Goal: Task Accomplishment & Management: Manage account settings

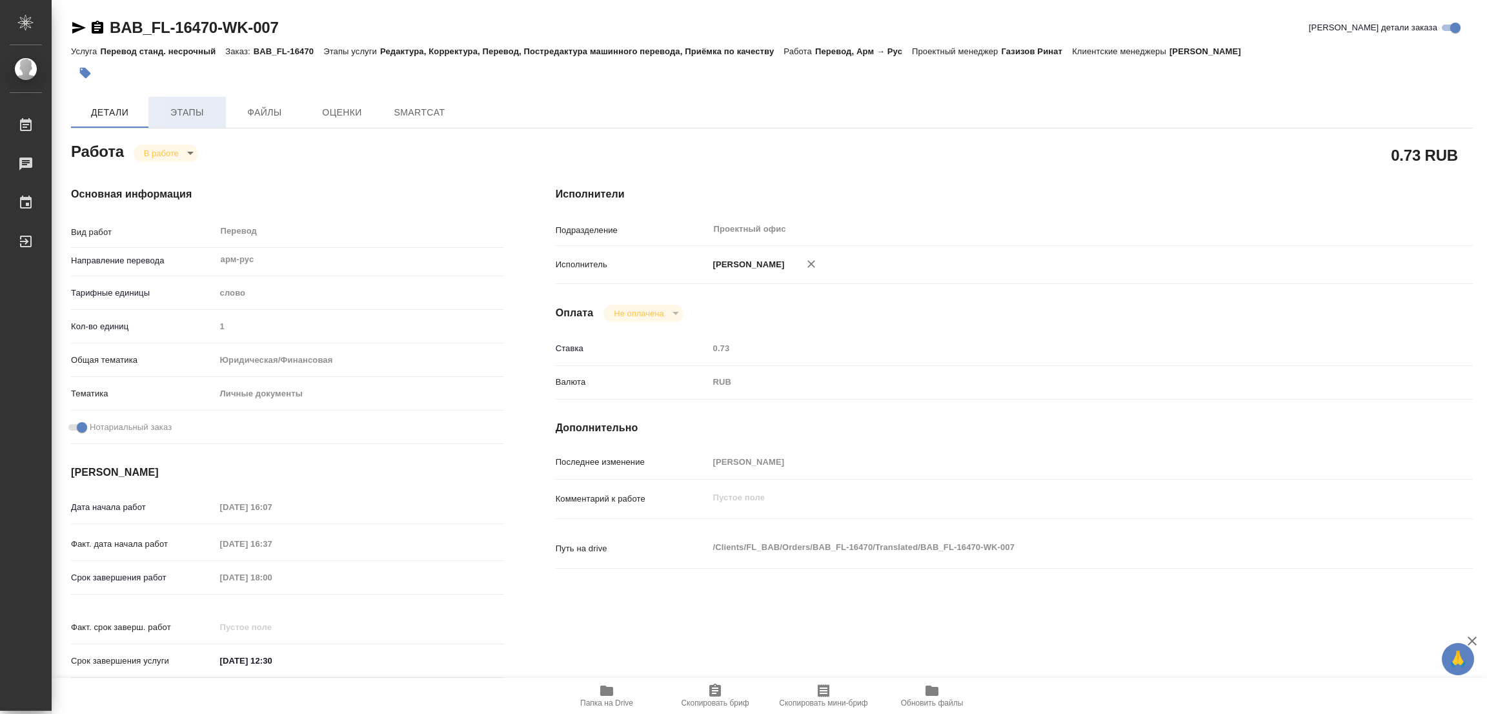
type textarea "x"
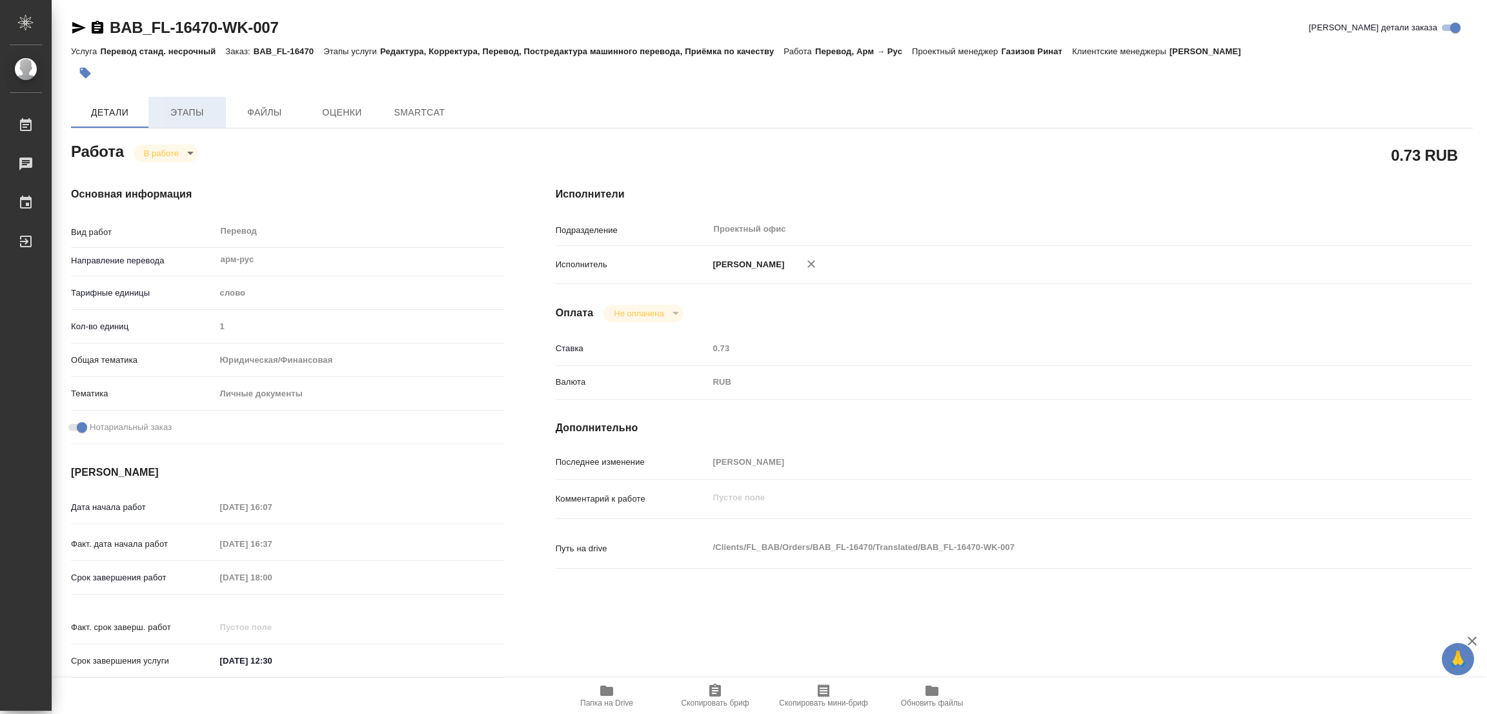
type textarea "x"
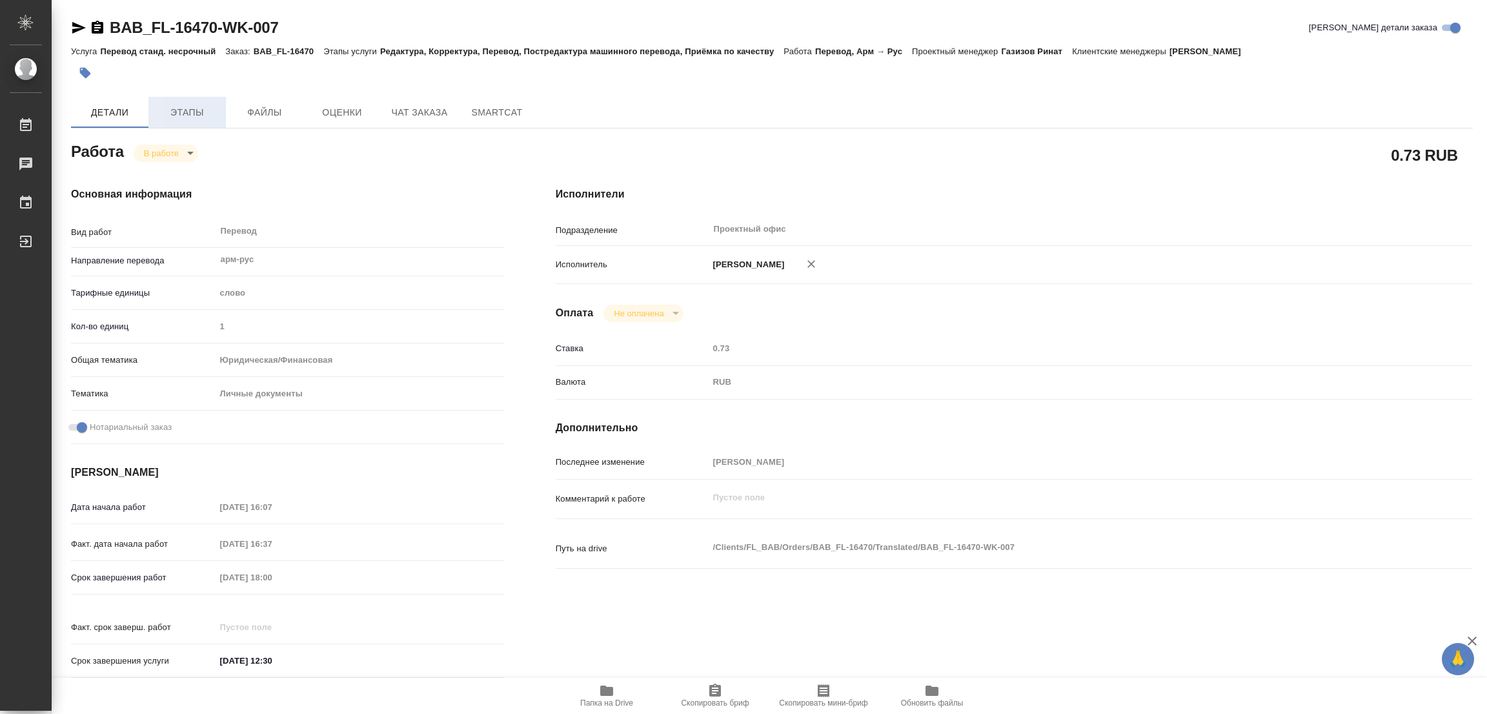
click at [179, 109] on span "Этапы" at bounding box center [187, 113] width 62 height 16
type textarea "x"
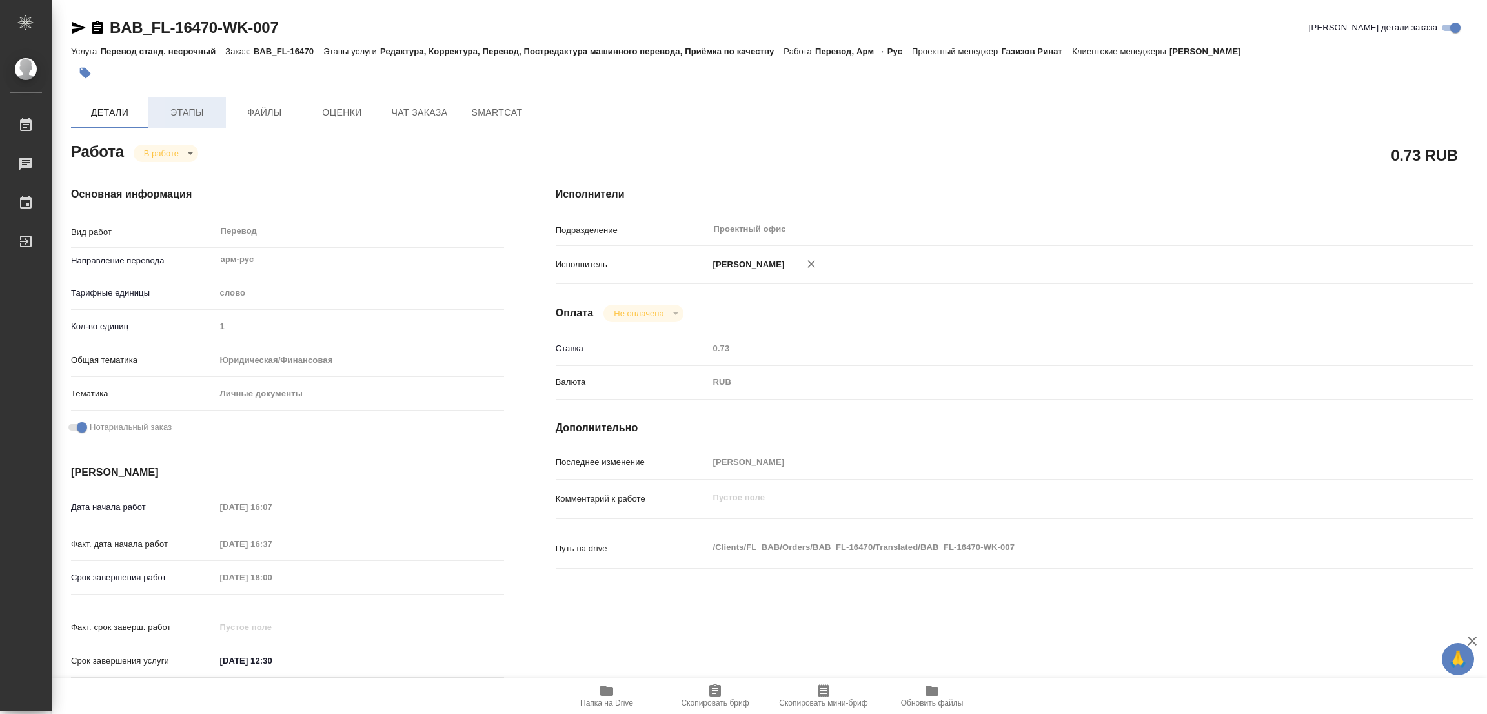
type textarea "x"
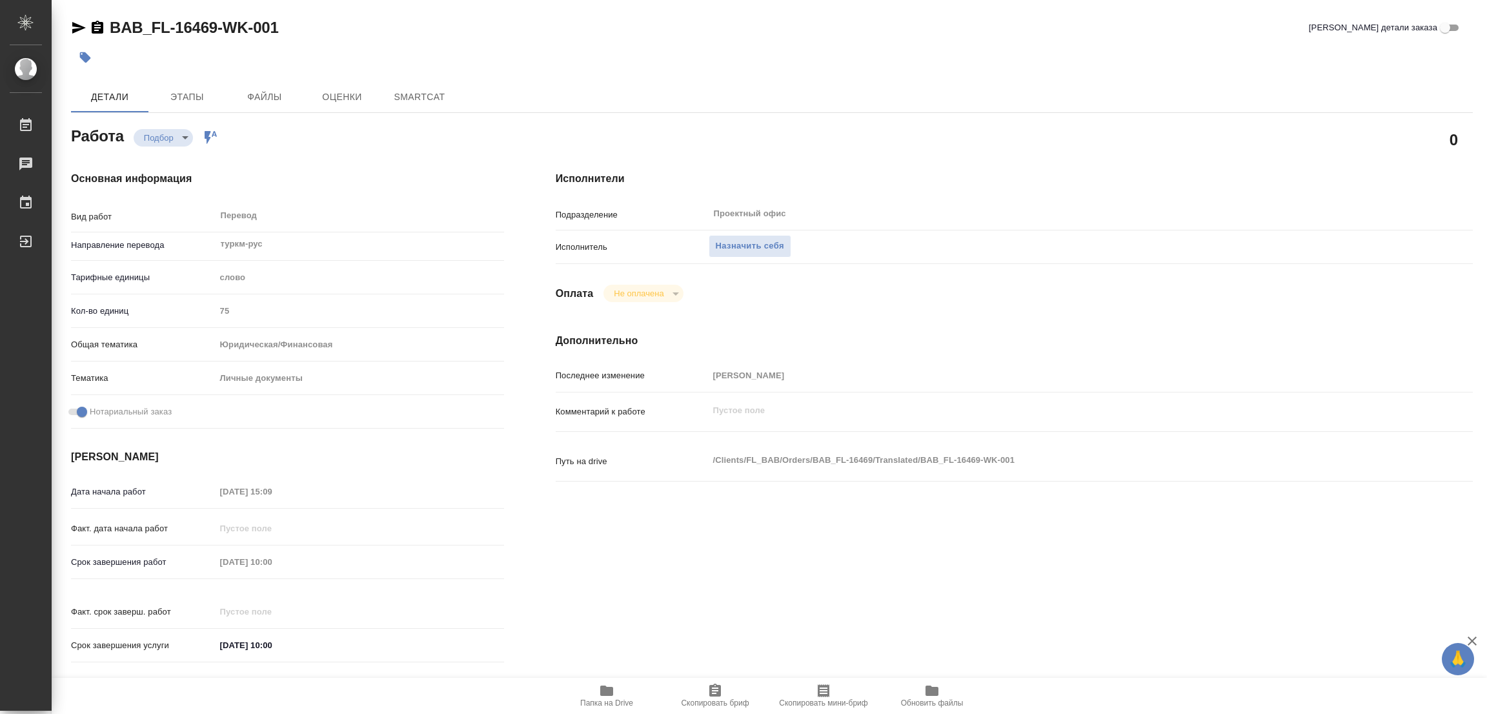
type textarea "x"
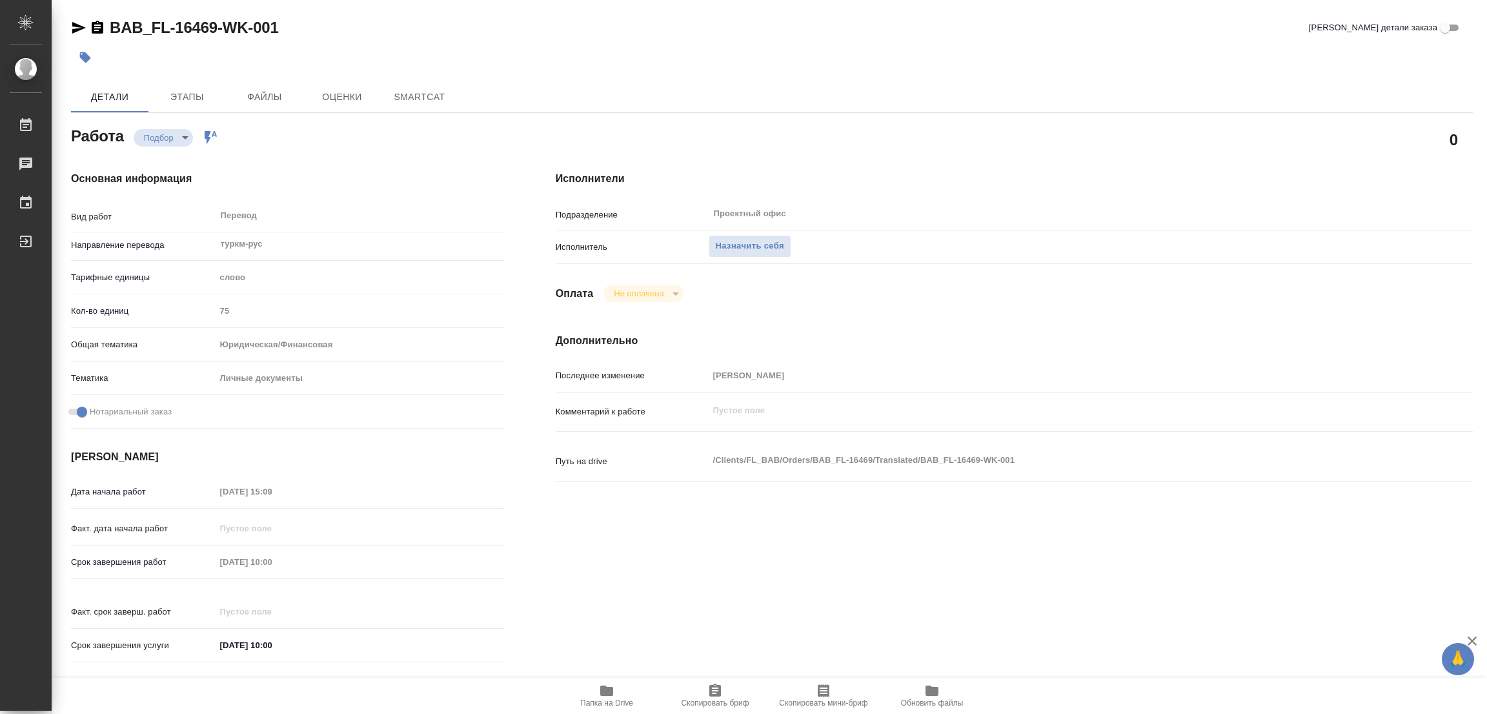
type textarea "x"
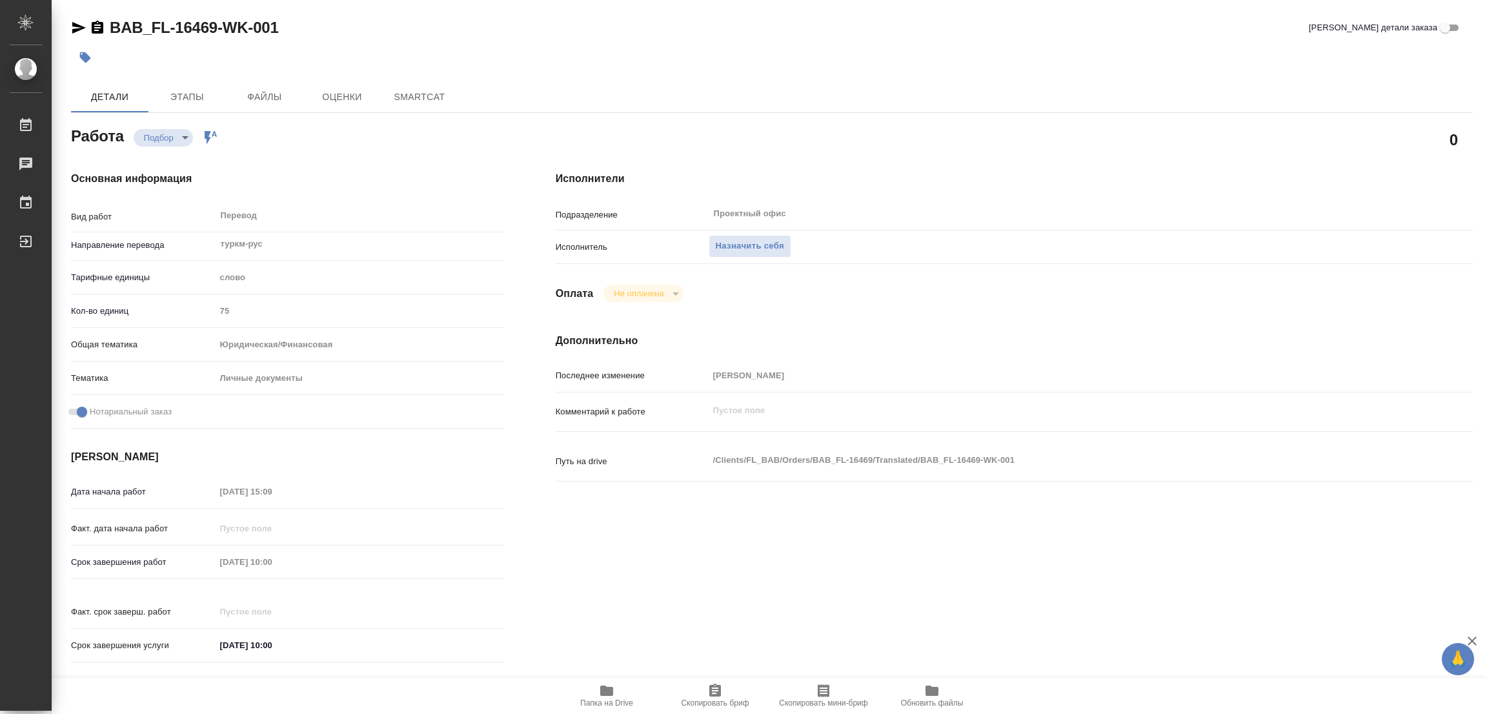
type textarea "x"
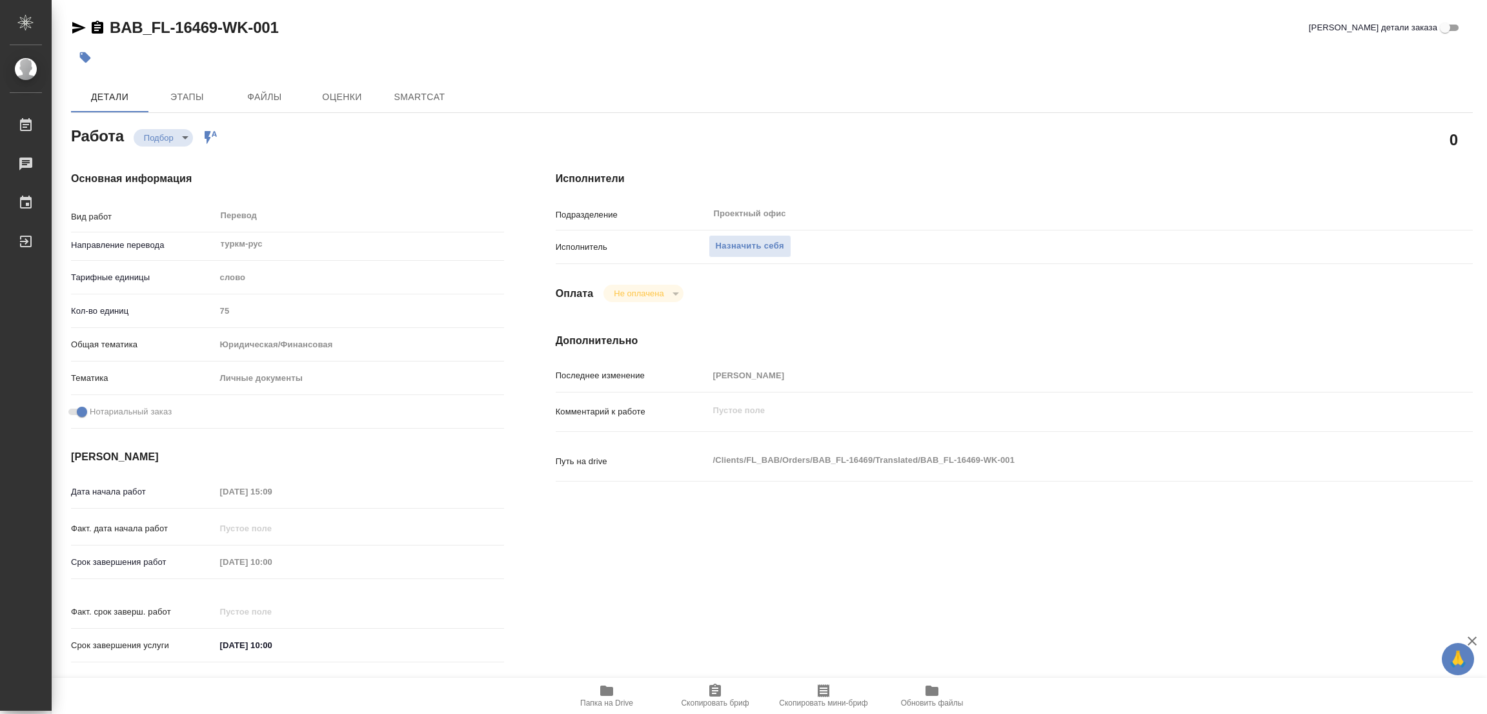
type textarea "x"
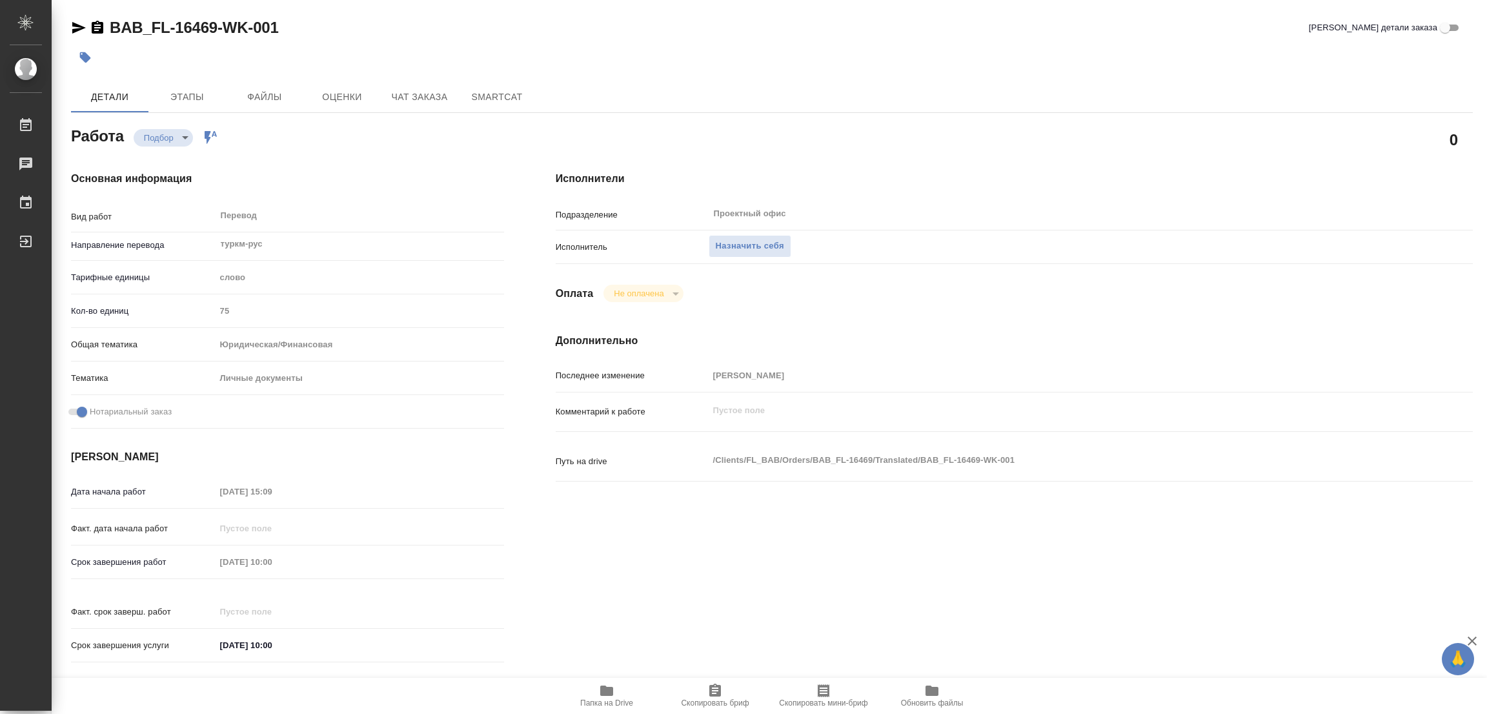
type textarea "x"
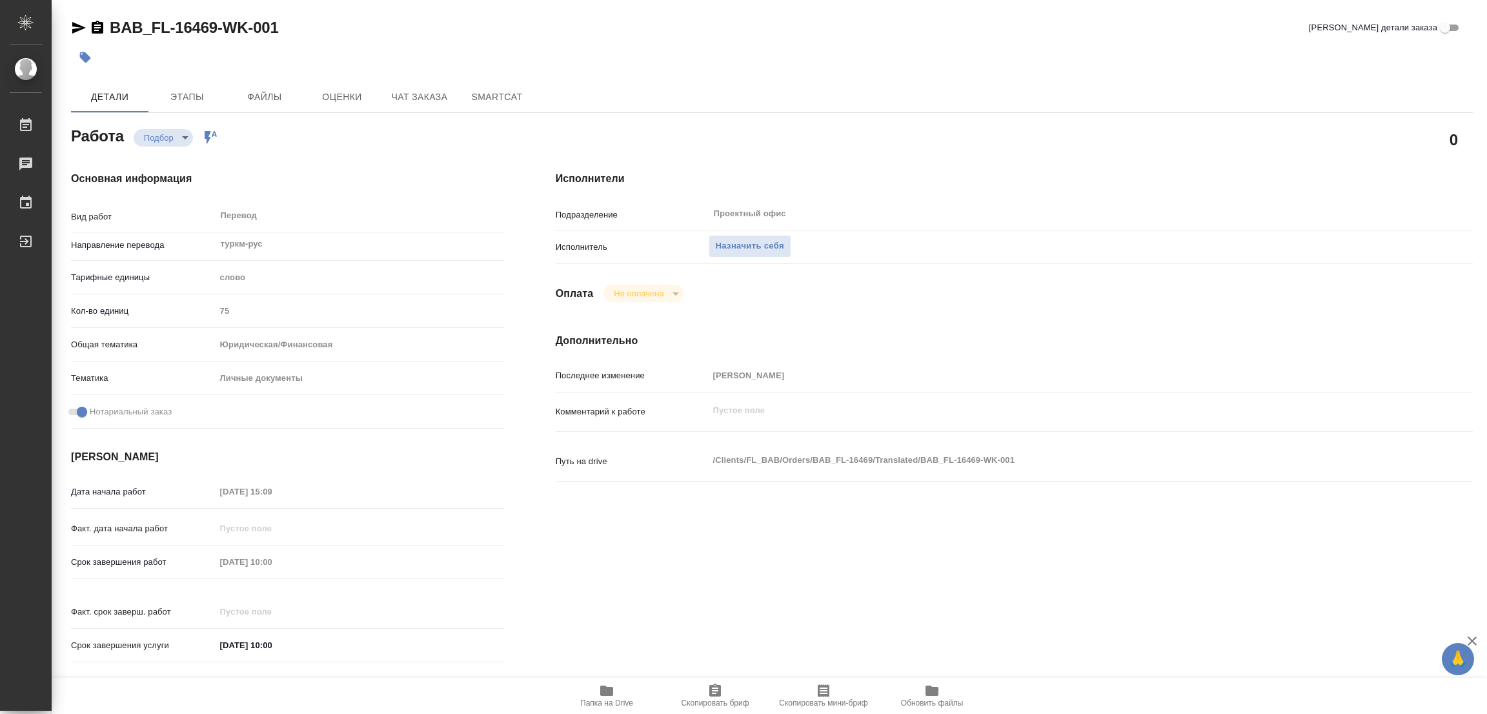
type textarea "x"
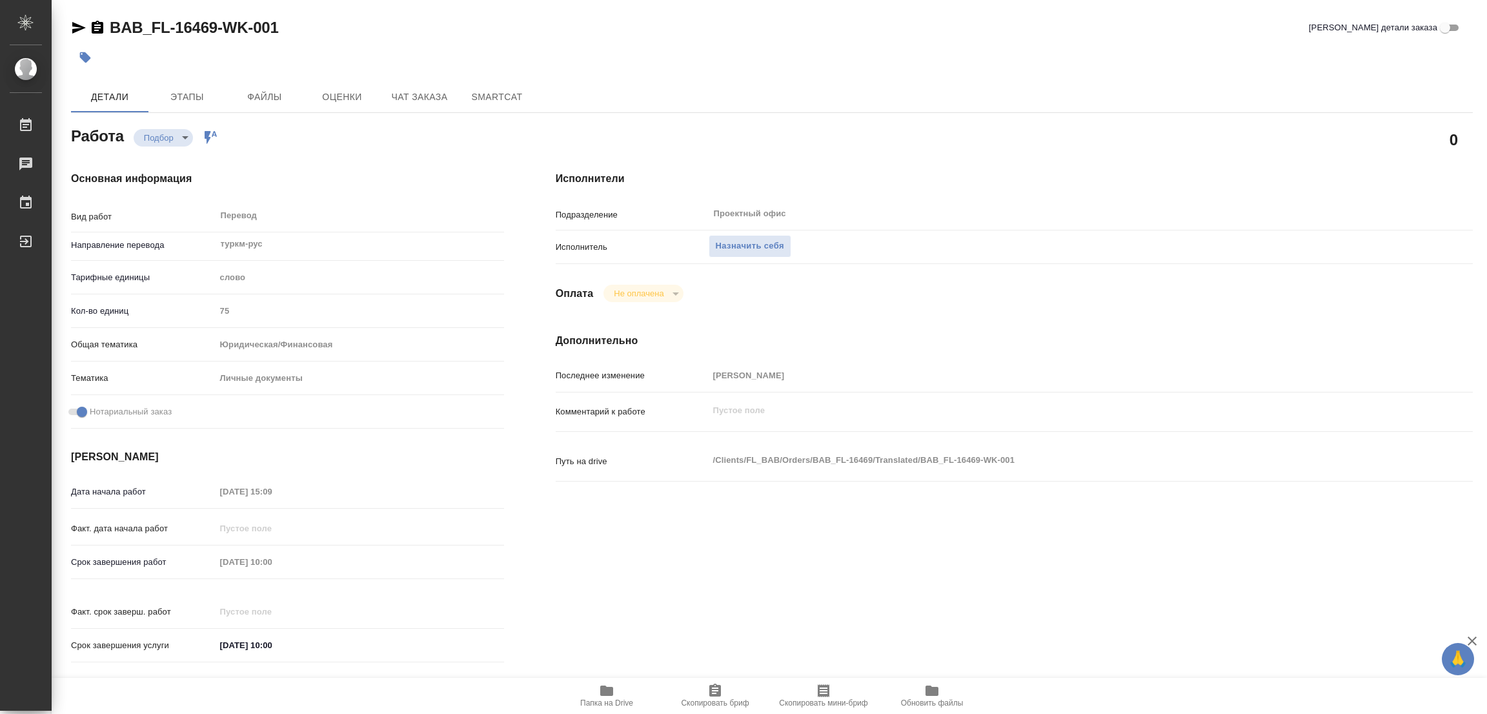
type textarea "x"
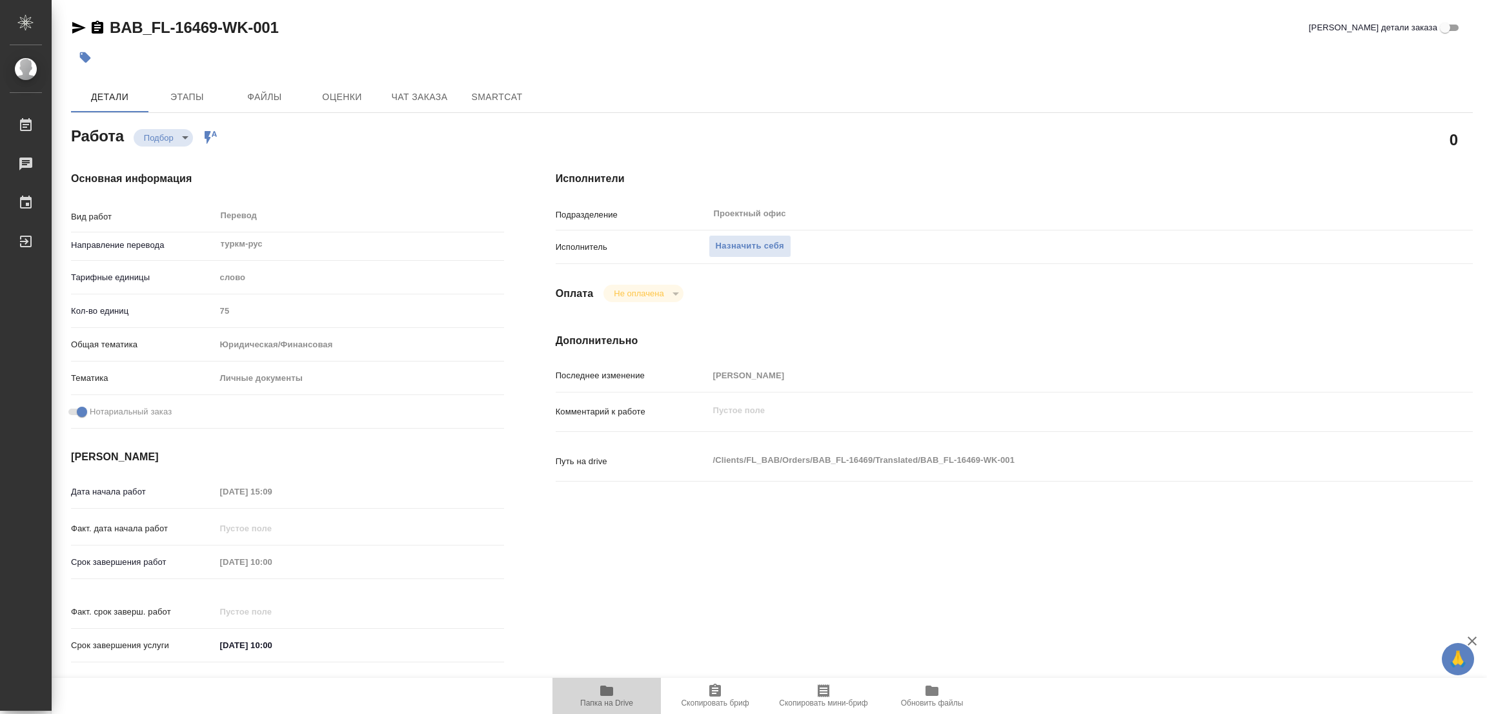
click at [606, 693] on icon "button" at bounding box center [606, 690] width 13 height 10
type textarea "x"
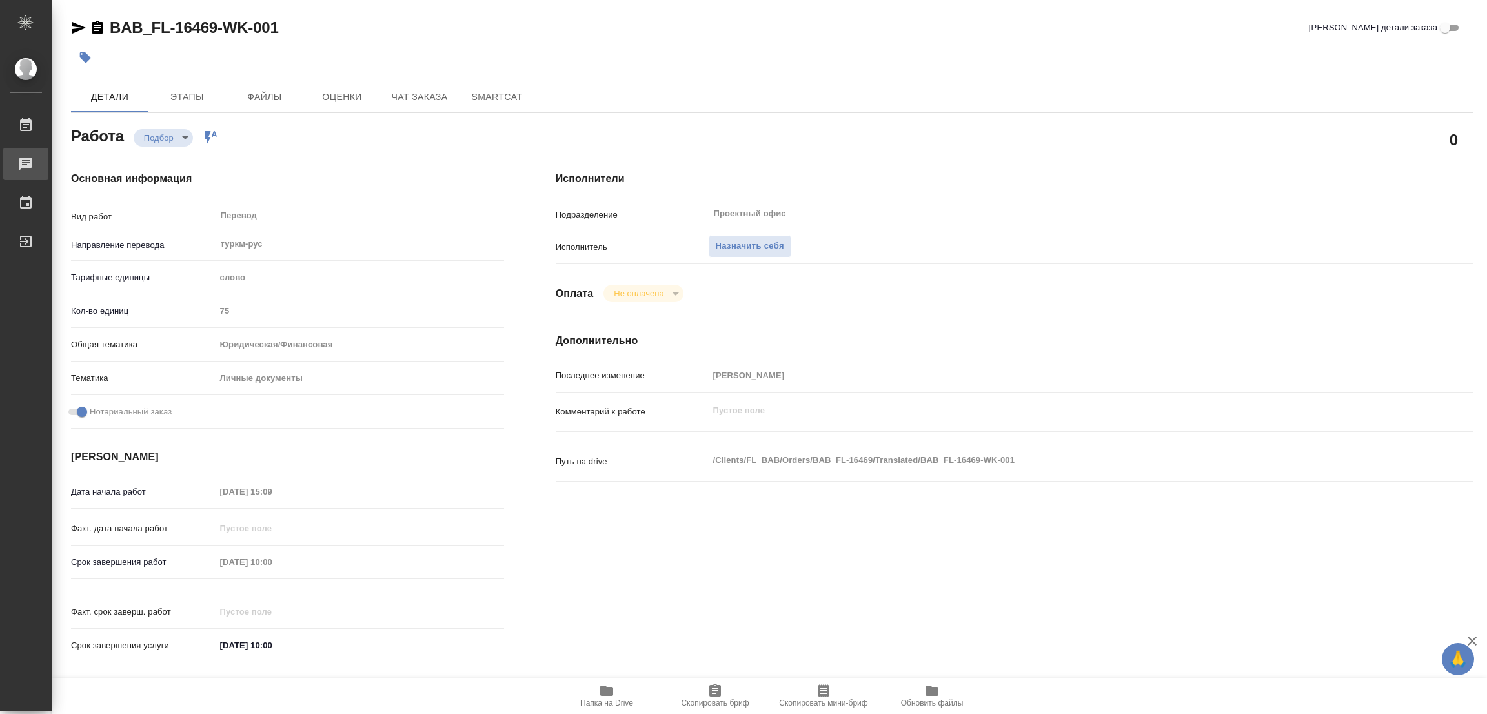
type textarea "x"
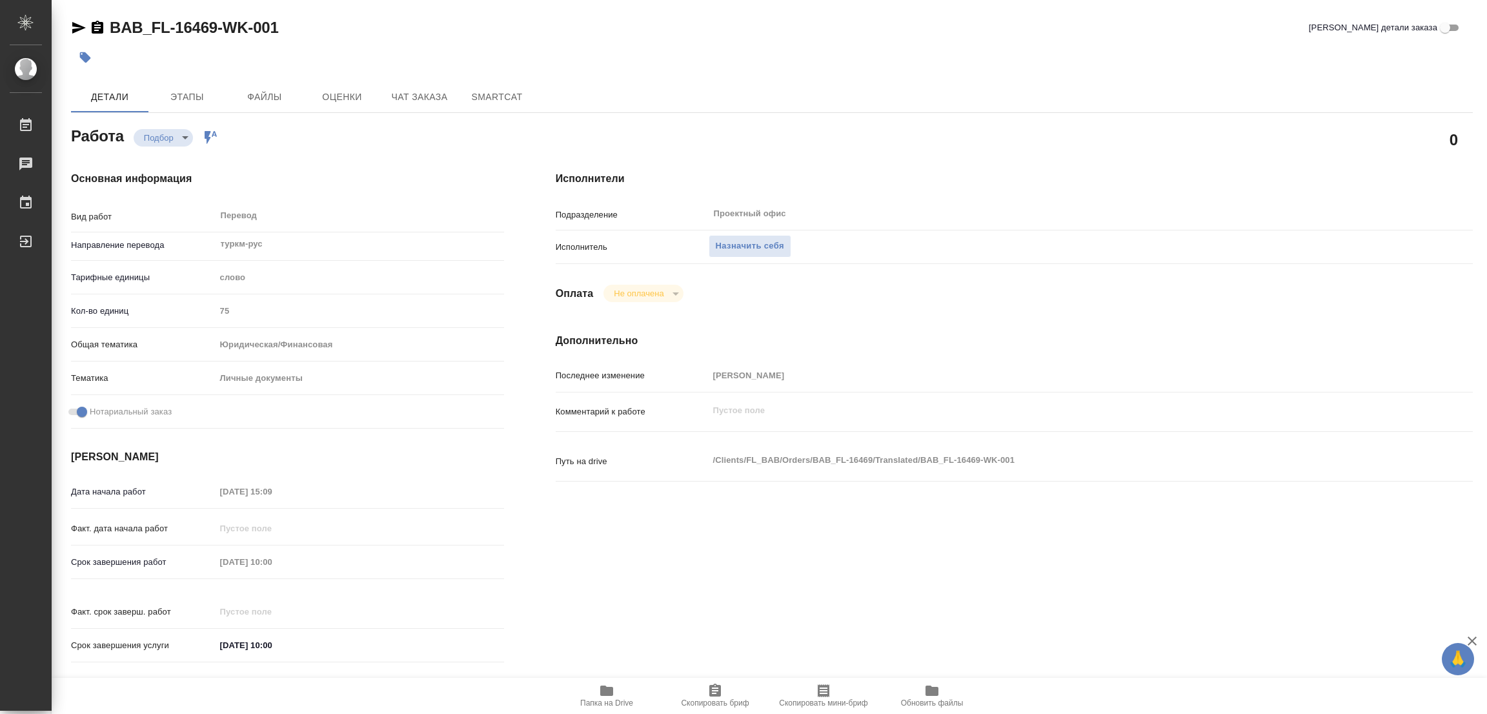
type textarea "x"
click at [743, 245] on span "Назначить себя" at bounding box center [750, 246] width 68 height 15
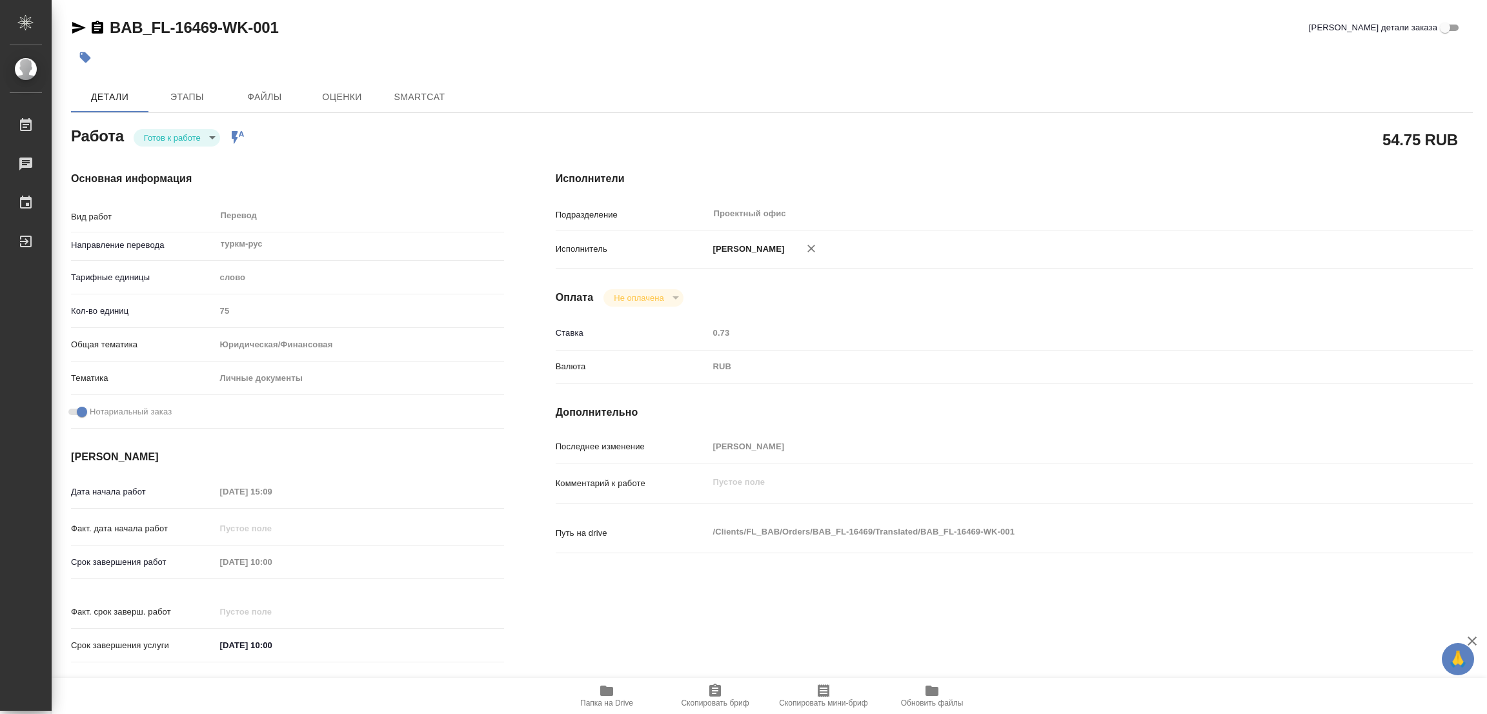
type textarea "x"
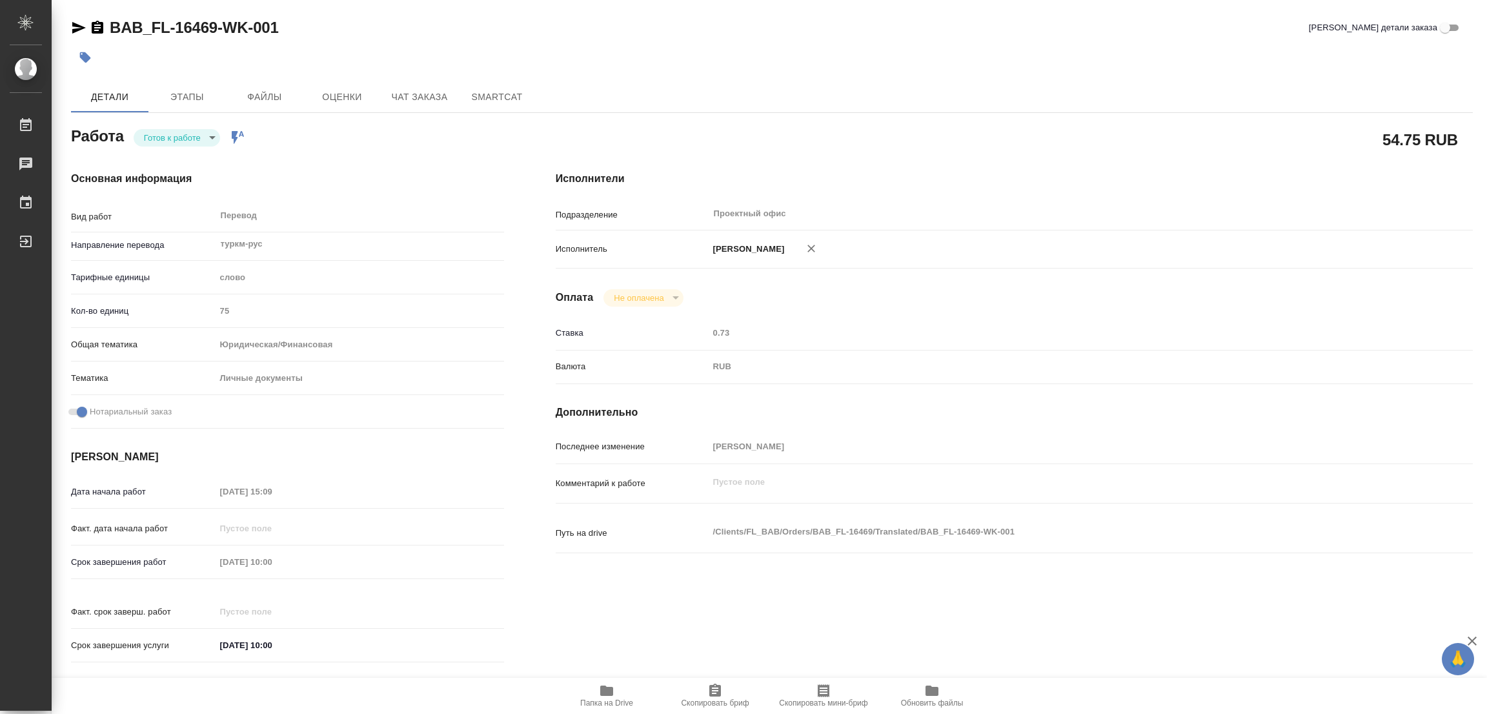
type textarea "x"
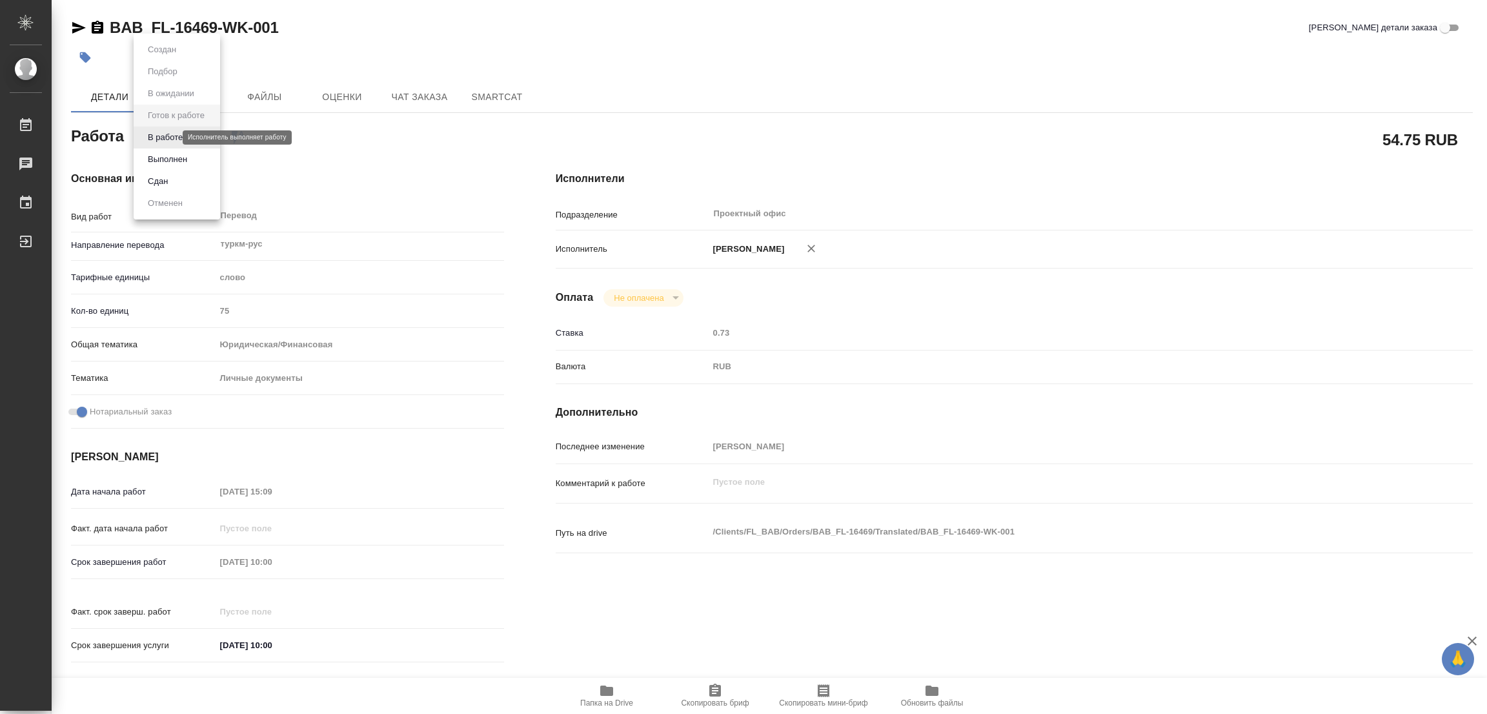
type textarea "x"
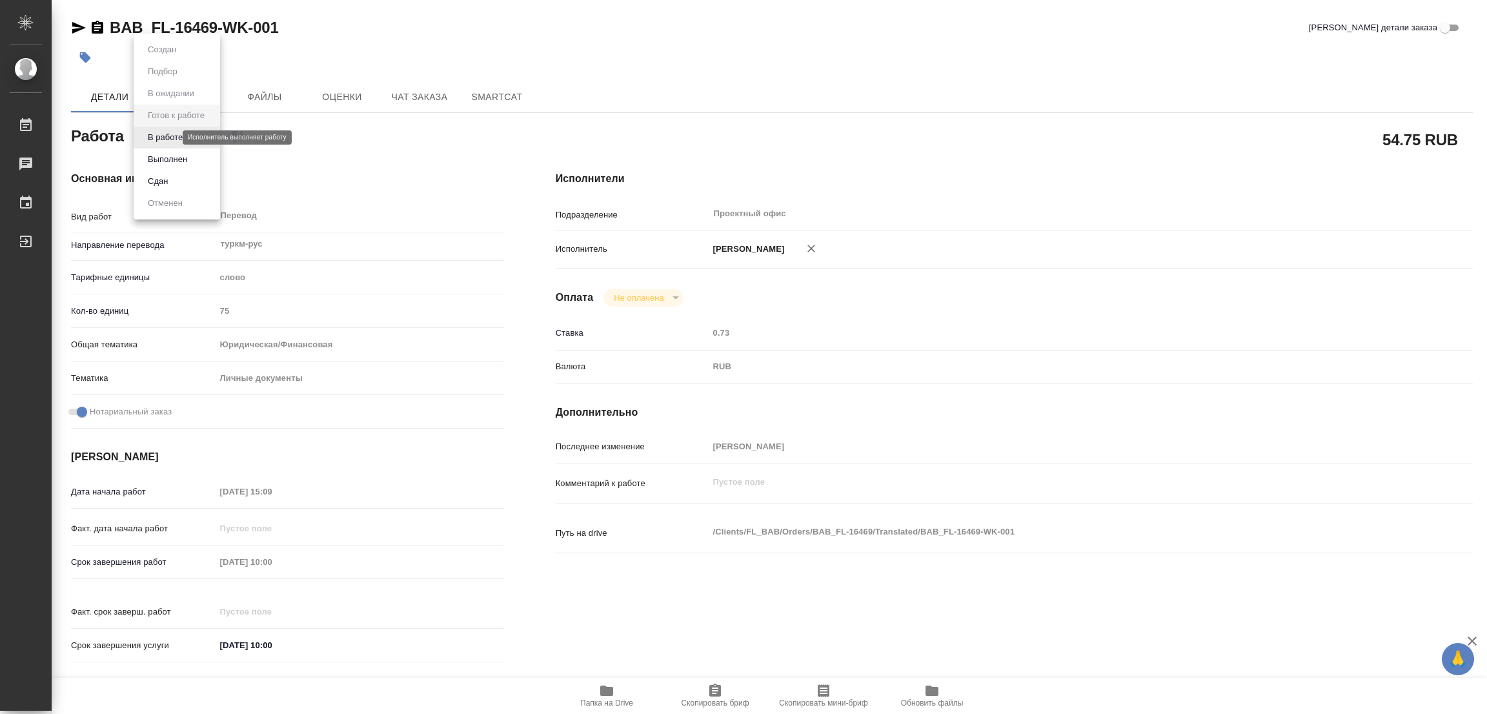
click at [156, 134] on body "🙏 .cls-1 fill:#fff; AWATERA Popova Galina Работы Чаты График Выйти BAB_FL-16469…" at bounding box center [743, 357] width 1487 height 714
click at [156, 134] on button "В работе" at bounding box center [165, 137] width 43 height 14
type textarea "x"
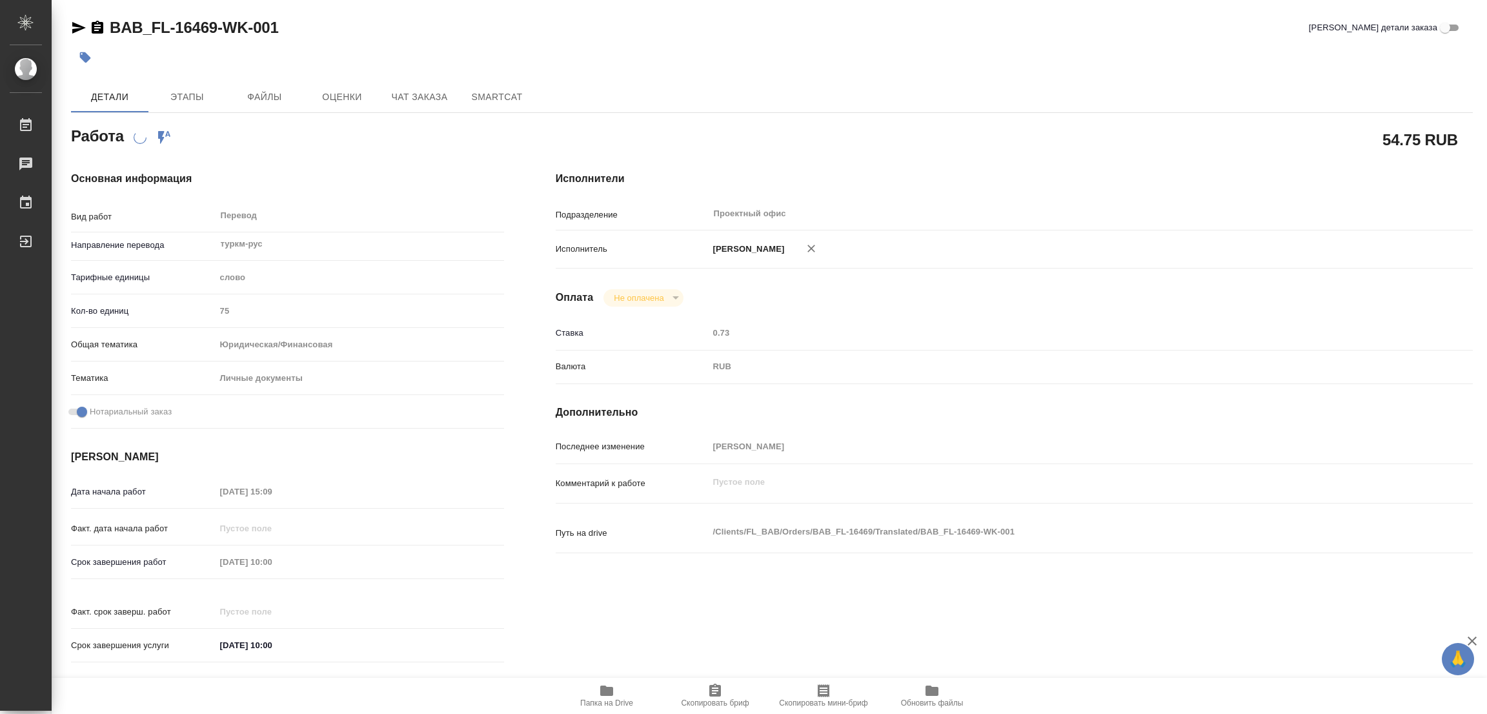
type textarea "x"
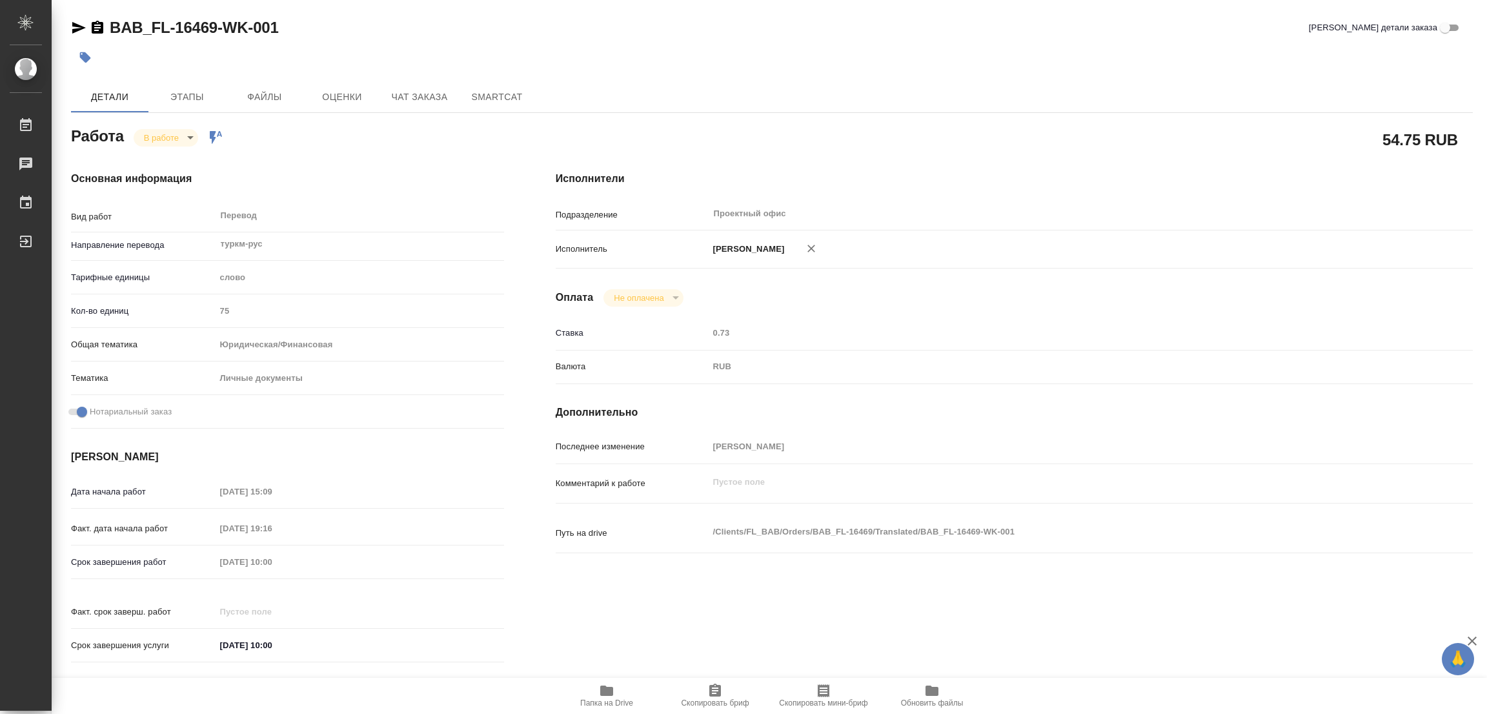
type textarea "x"
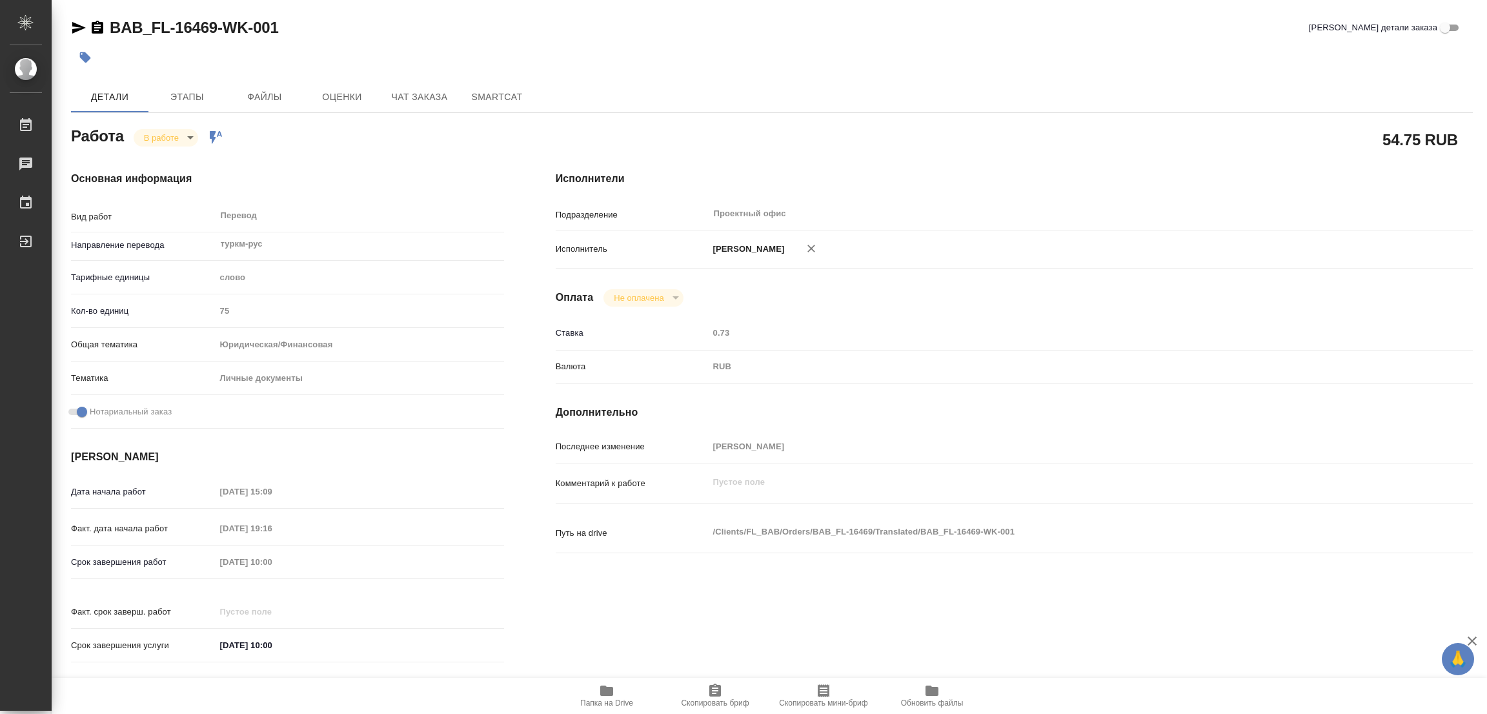
type textarea "x"
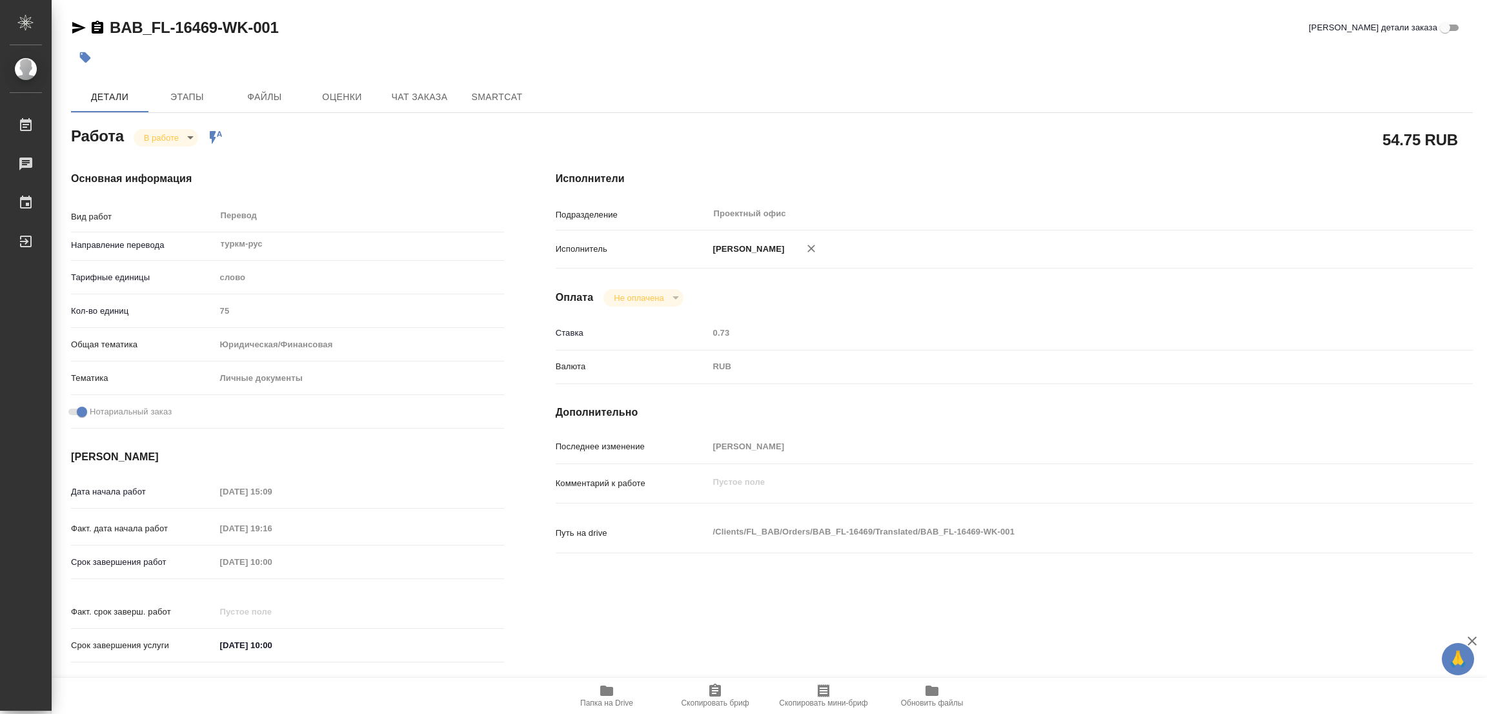
type textarea "x"
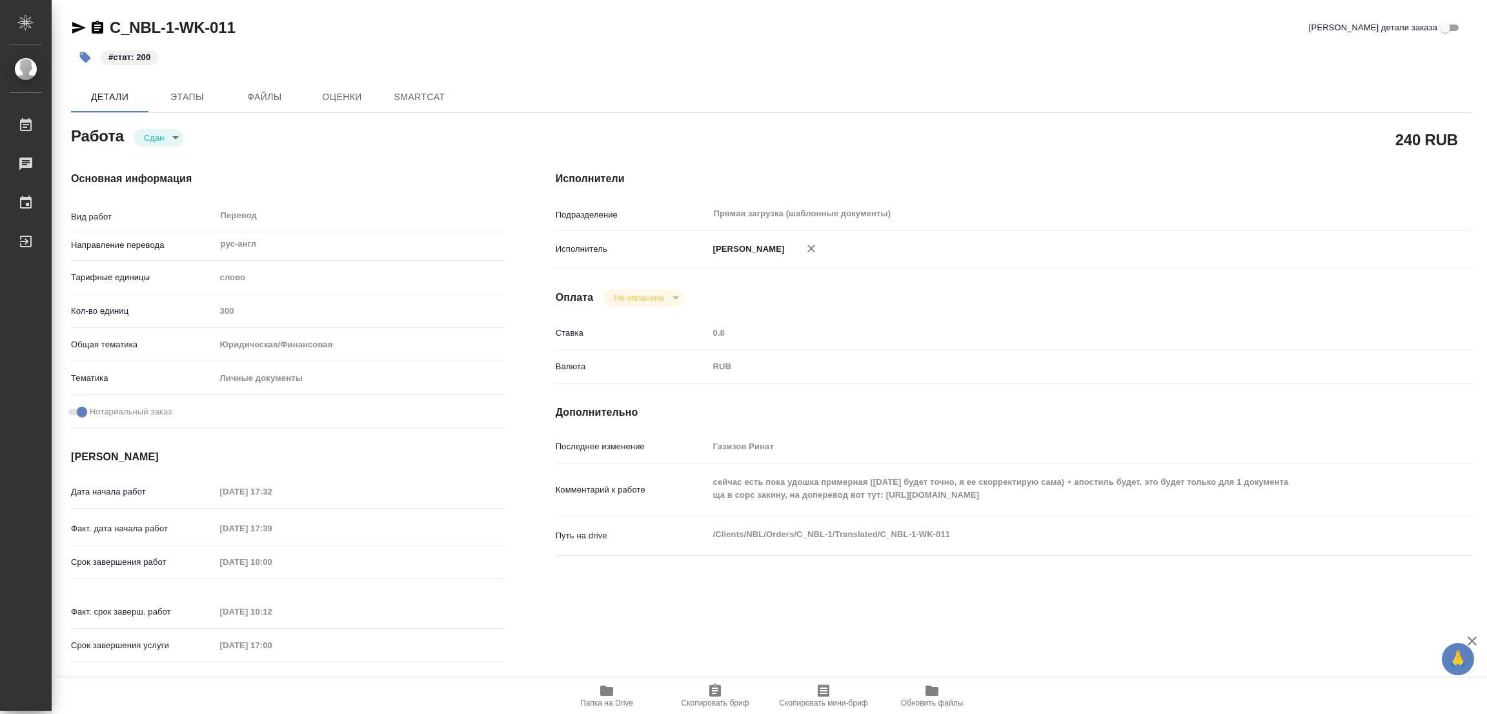
type textarea "x"
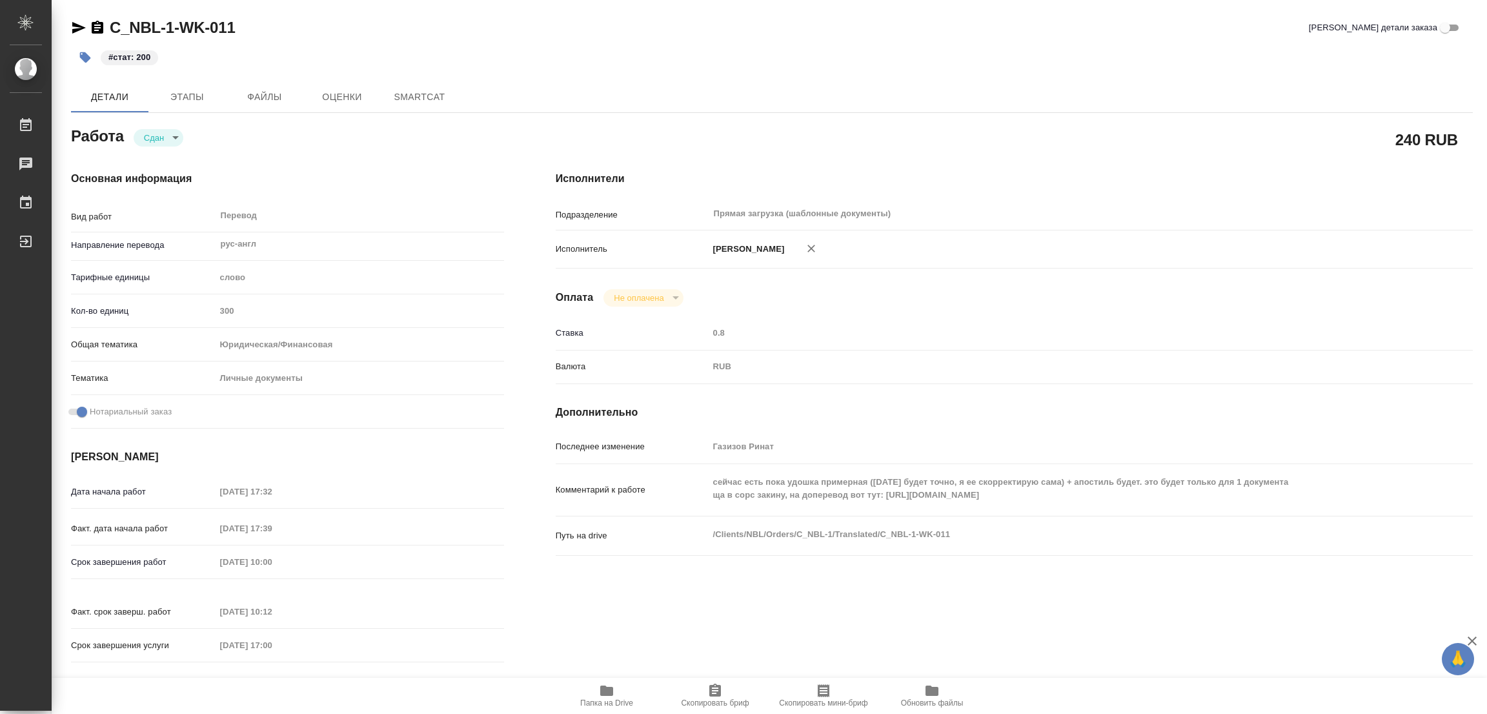
type textarea "x"
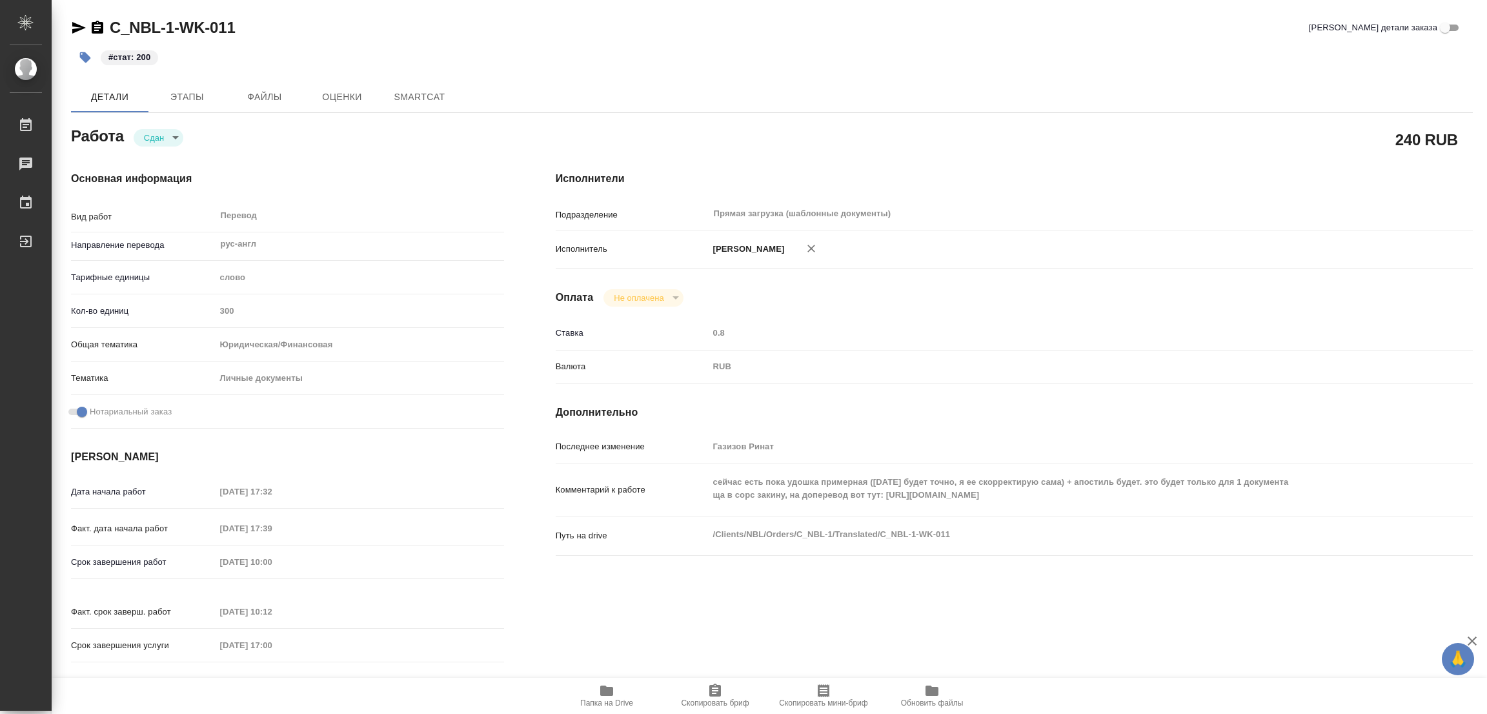
type textarea "x"
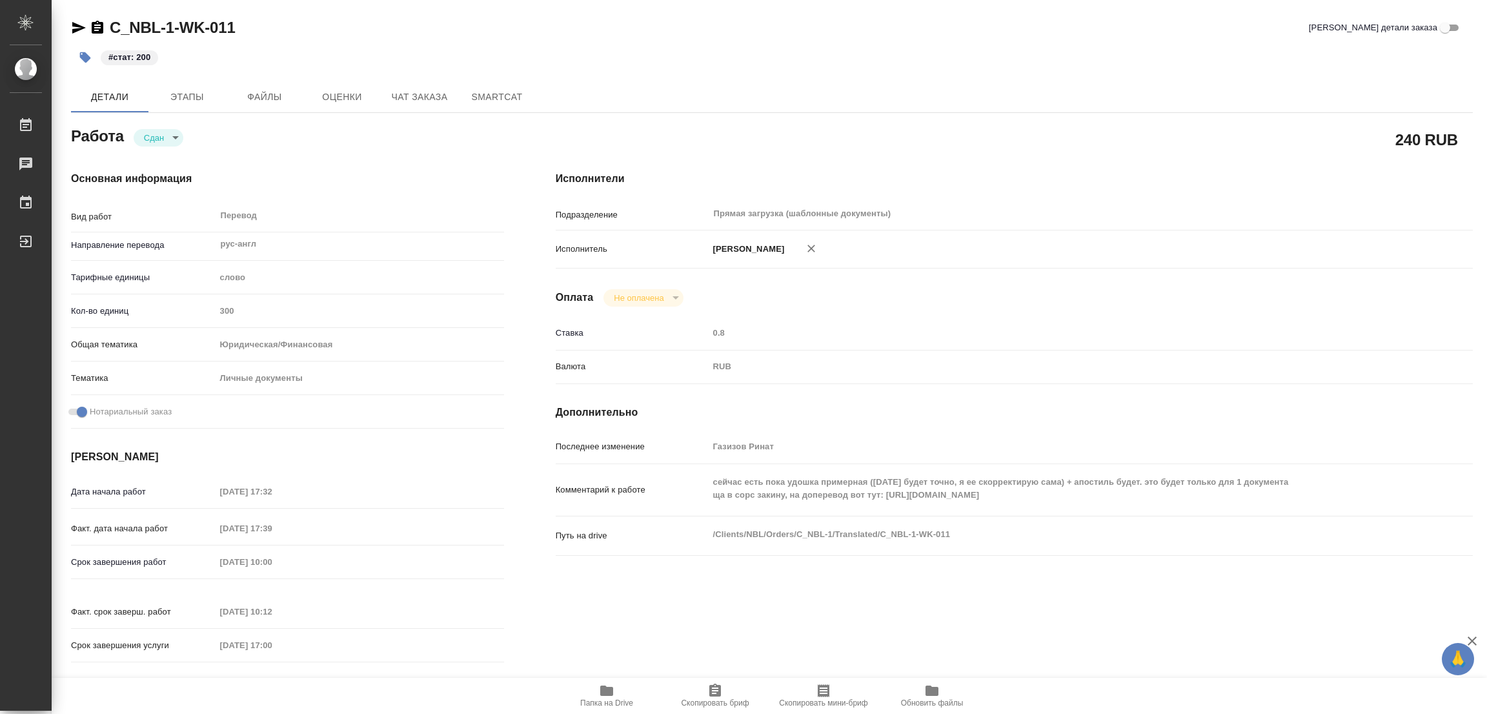
type textarea "x"
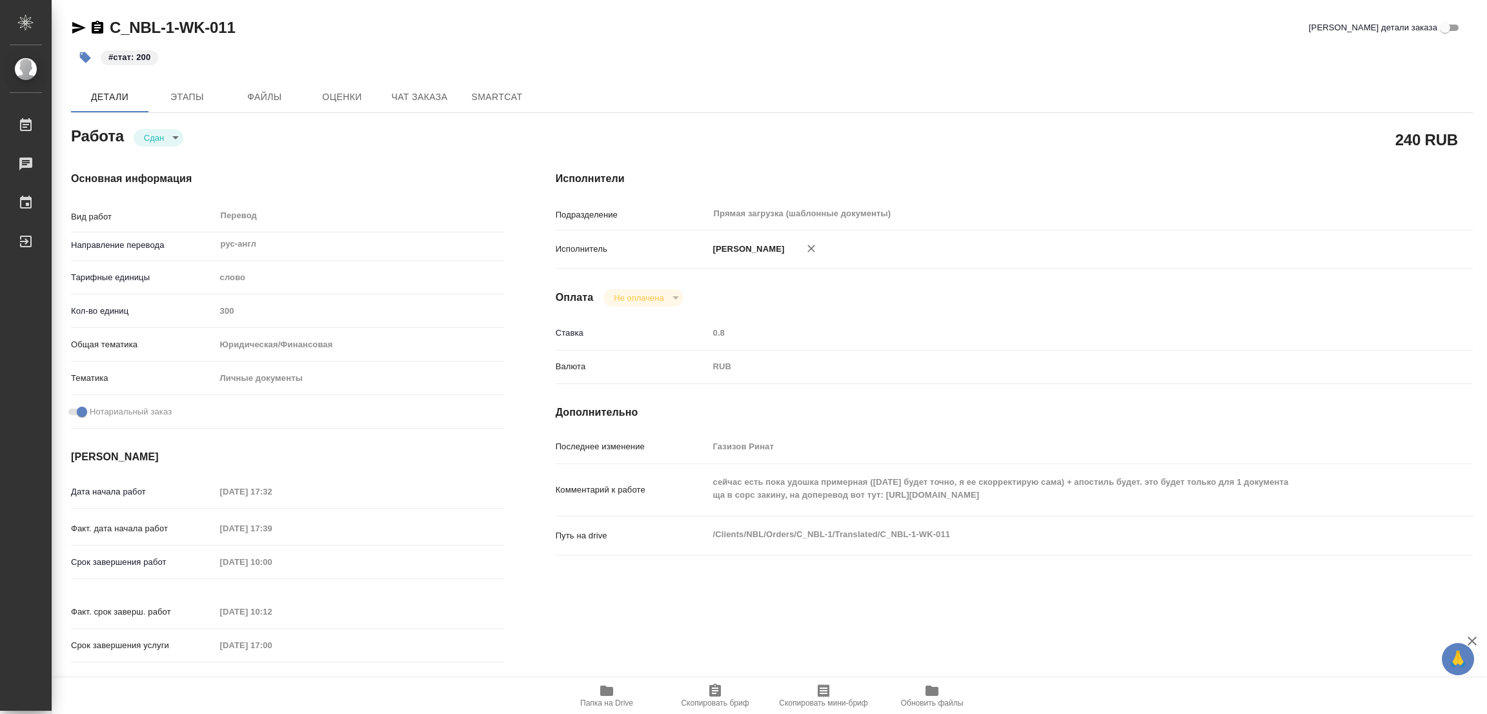
type textarea "x"
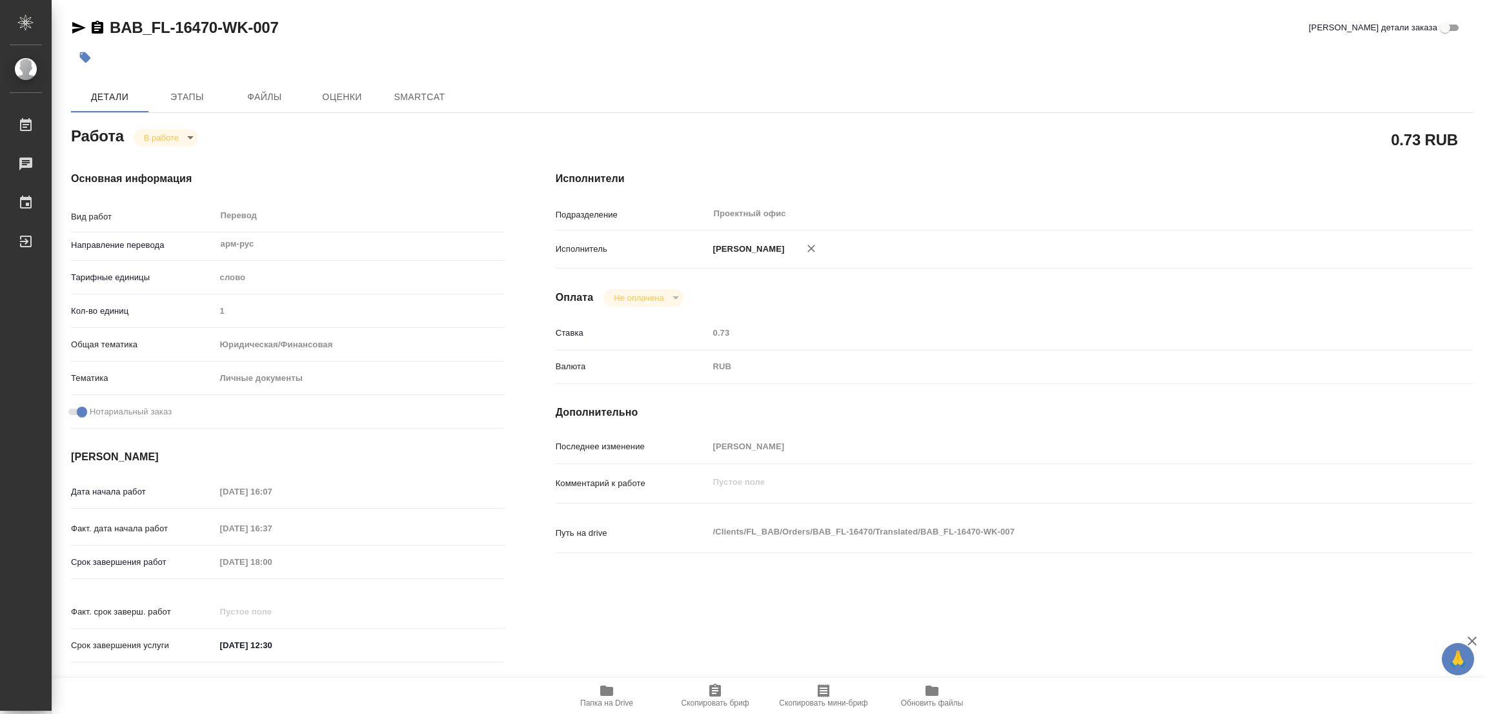
type textarea "x"
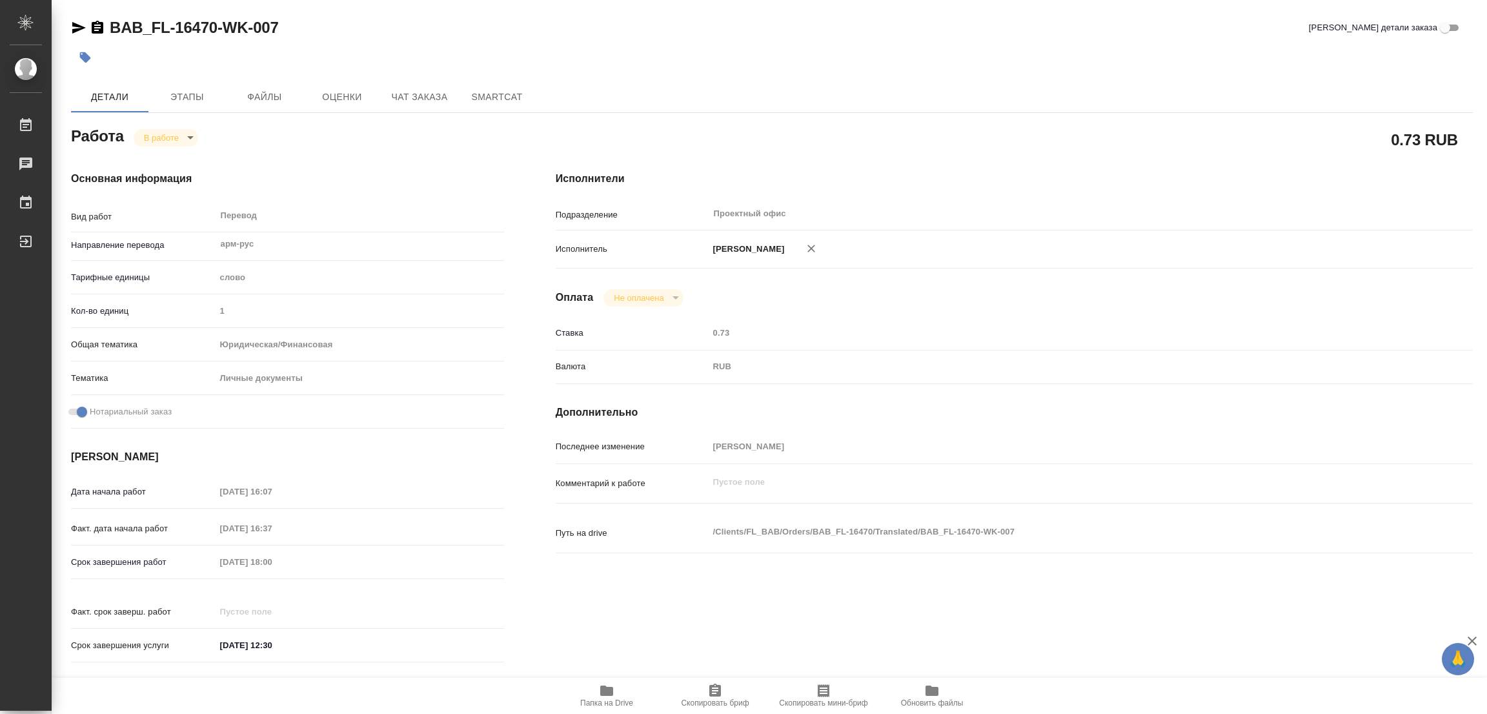
type textarea "x"
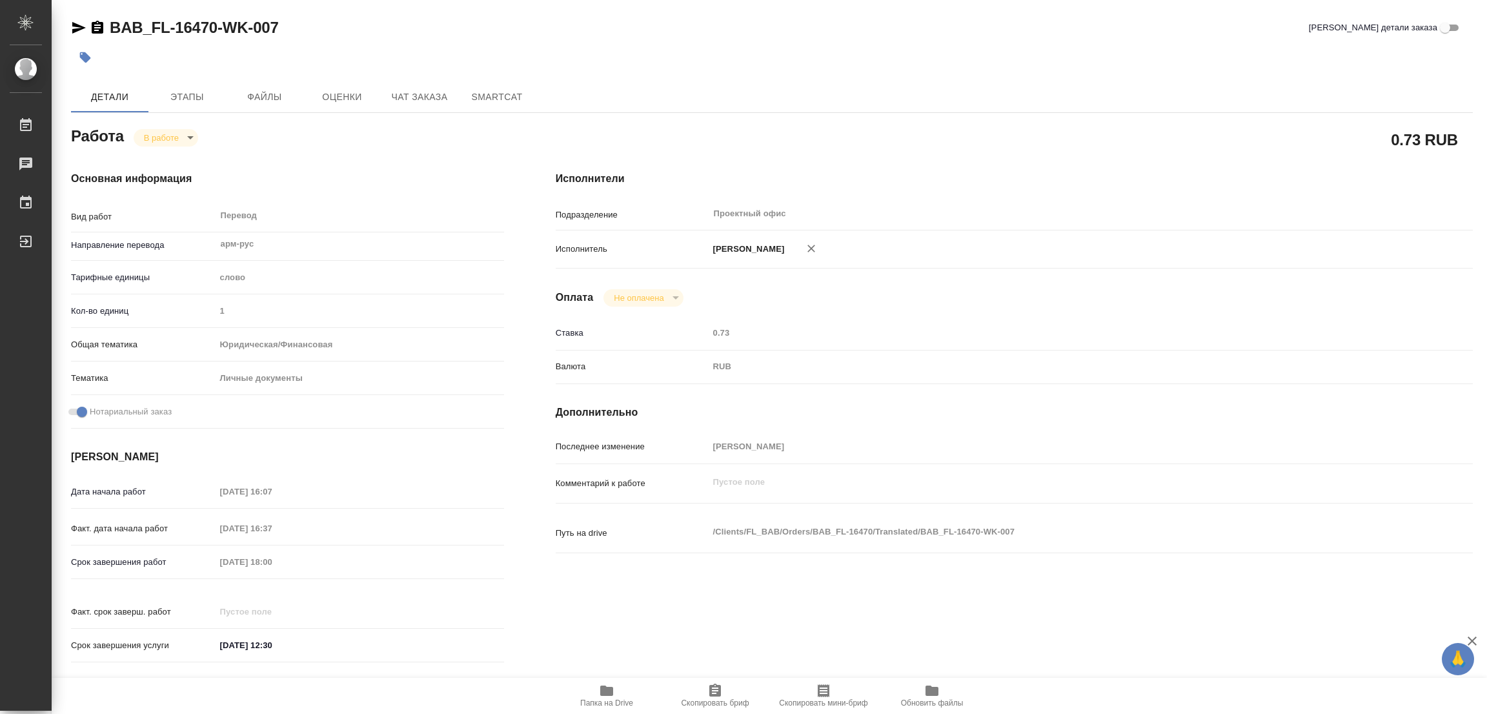
type textarea "x"
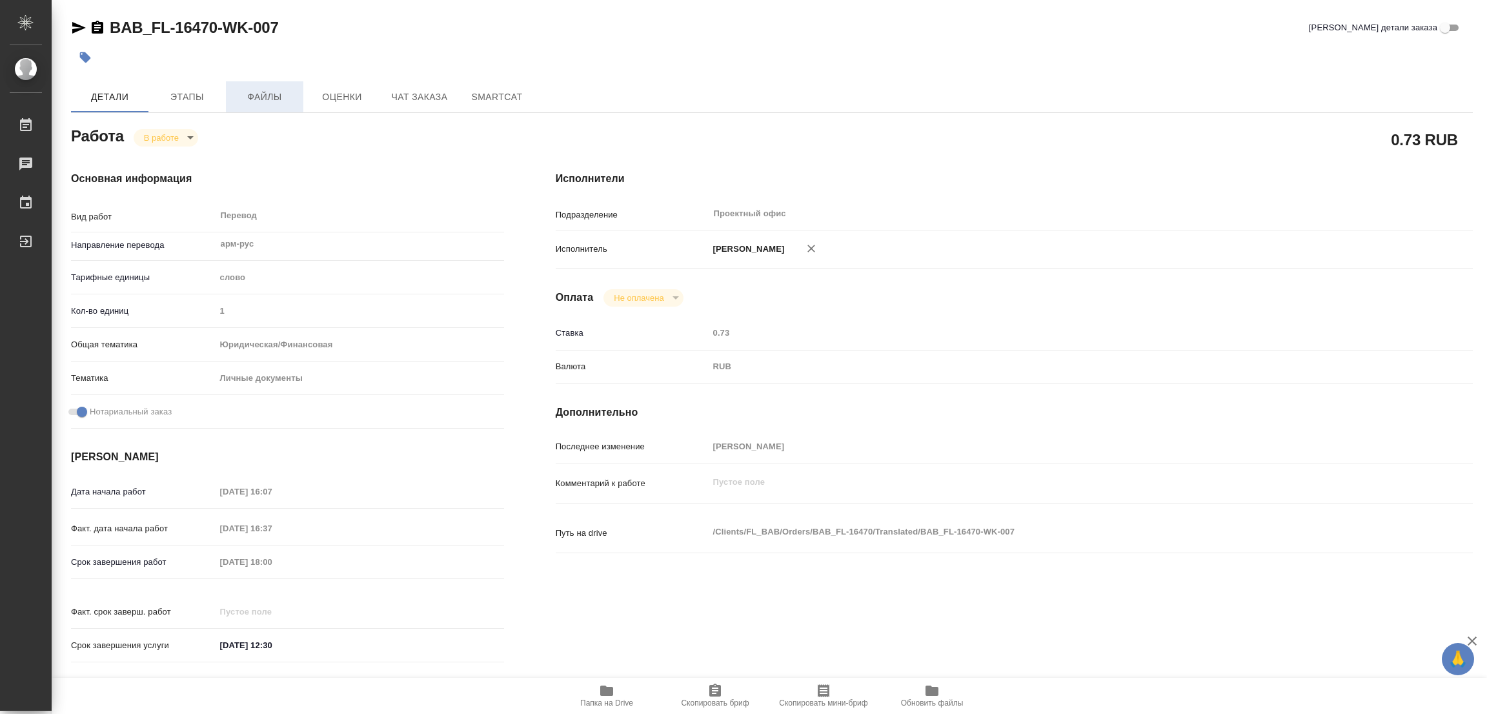
type textarea "x"
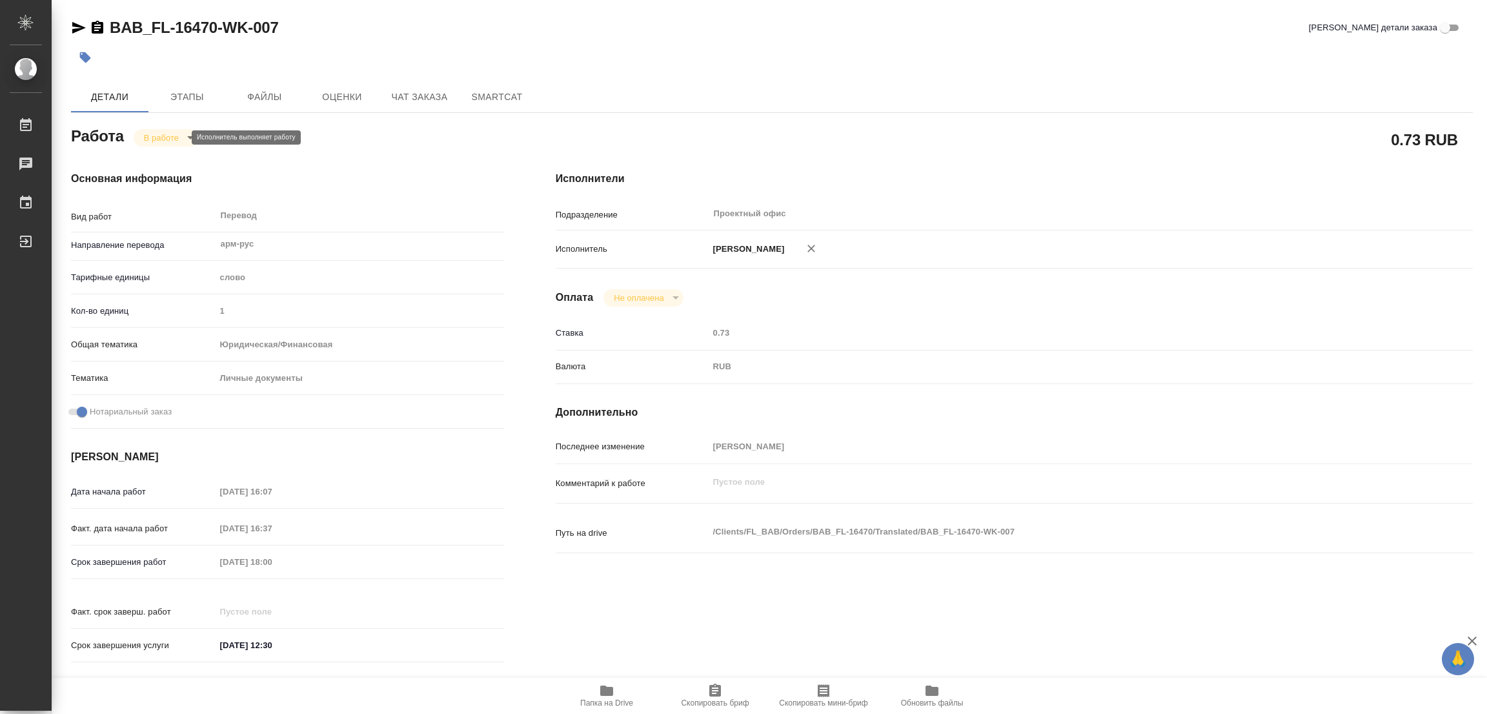
click at [158, 139] on body "🙏 .cls-1 fill:#fff; AWATERA [PERSON_NAME] Работы 0 Чаты График Выйти BAB_FL-164…" at bounding box center [743, 357] width 1487 height 714
click at [159, 156] on button "Выполнен" at bounding box center [167, 159] width 47 height 14
type textarea "x"
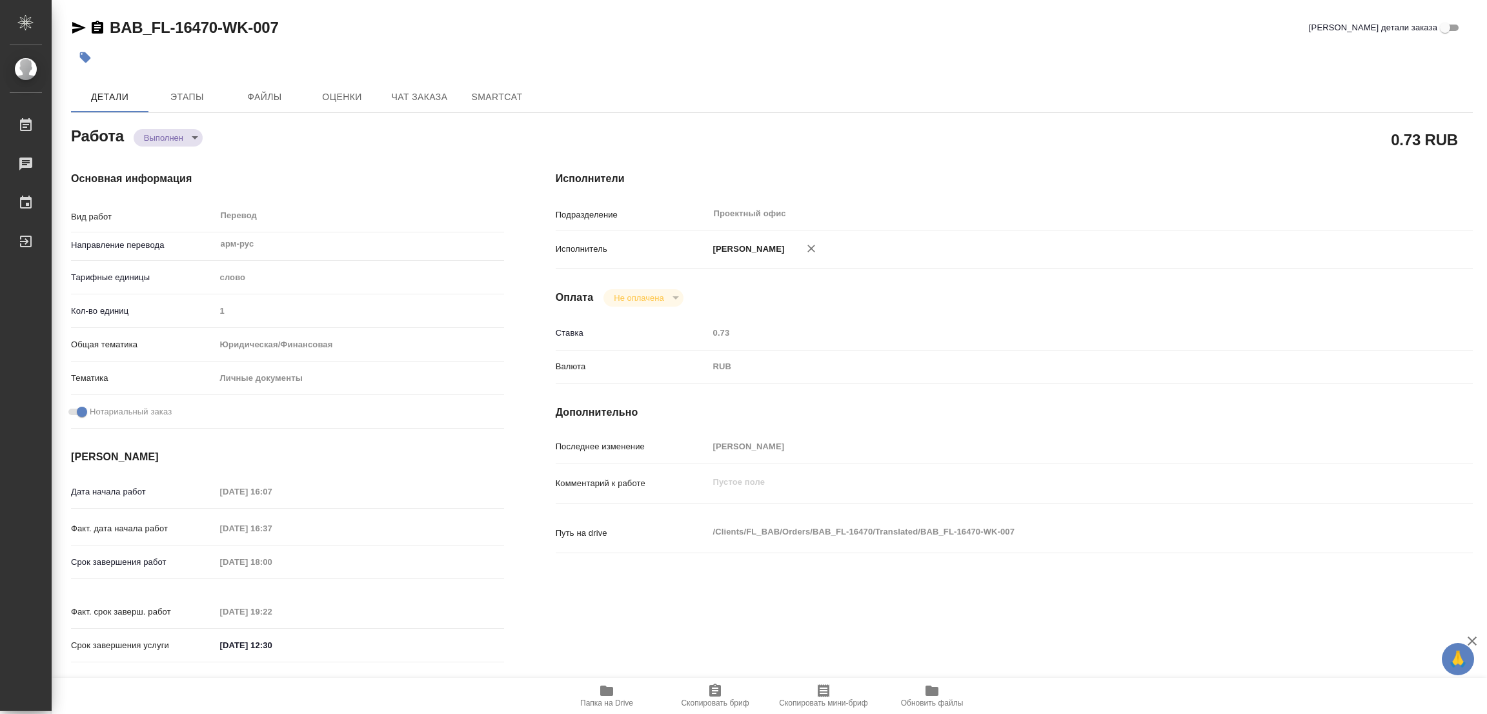
type textarea "x"
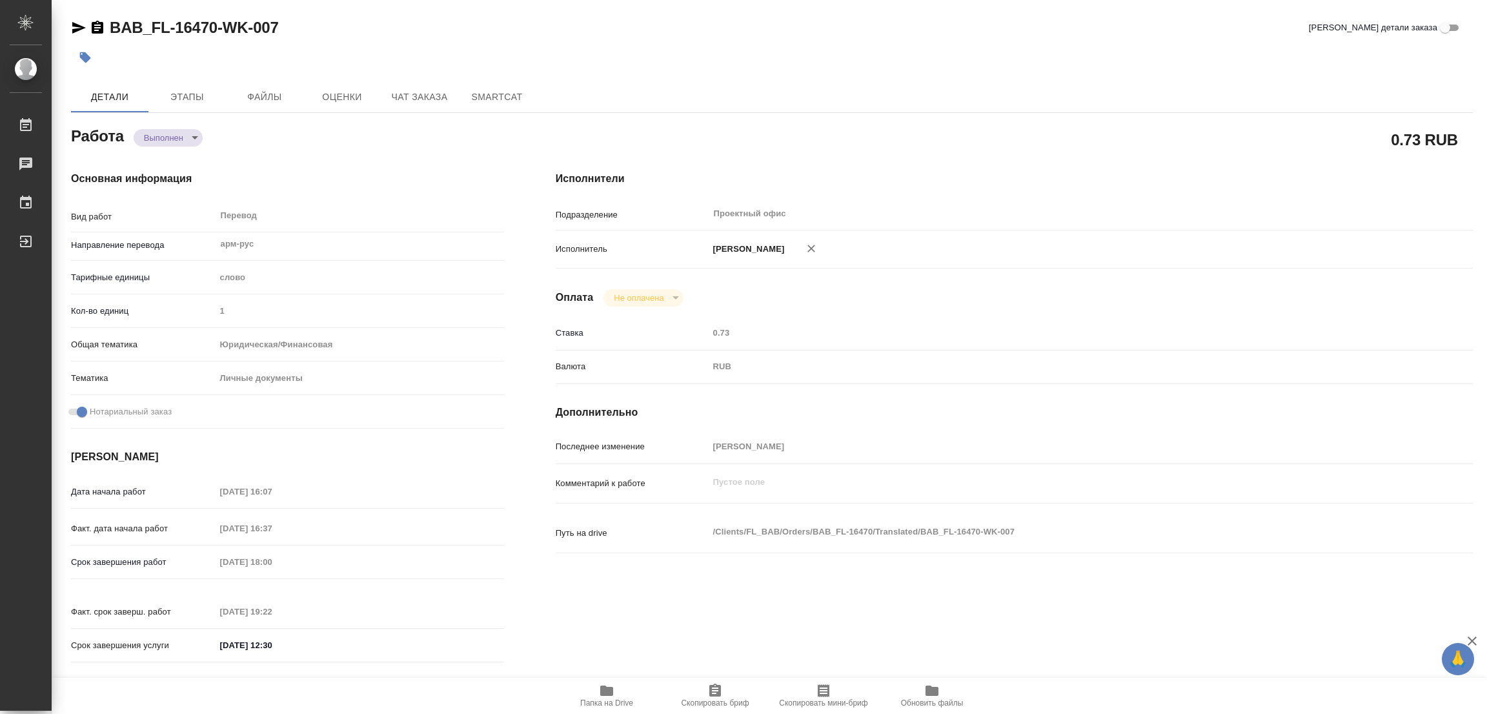
type textarea "x"
click at [84, 55] on icon "button" at bounding box center [85, 57] width 11 height 11
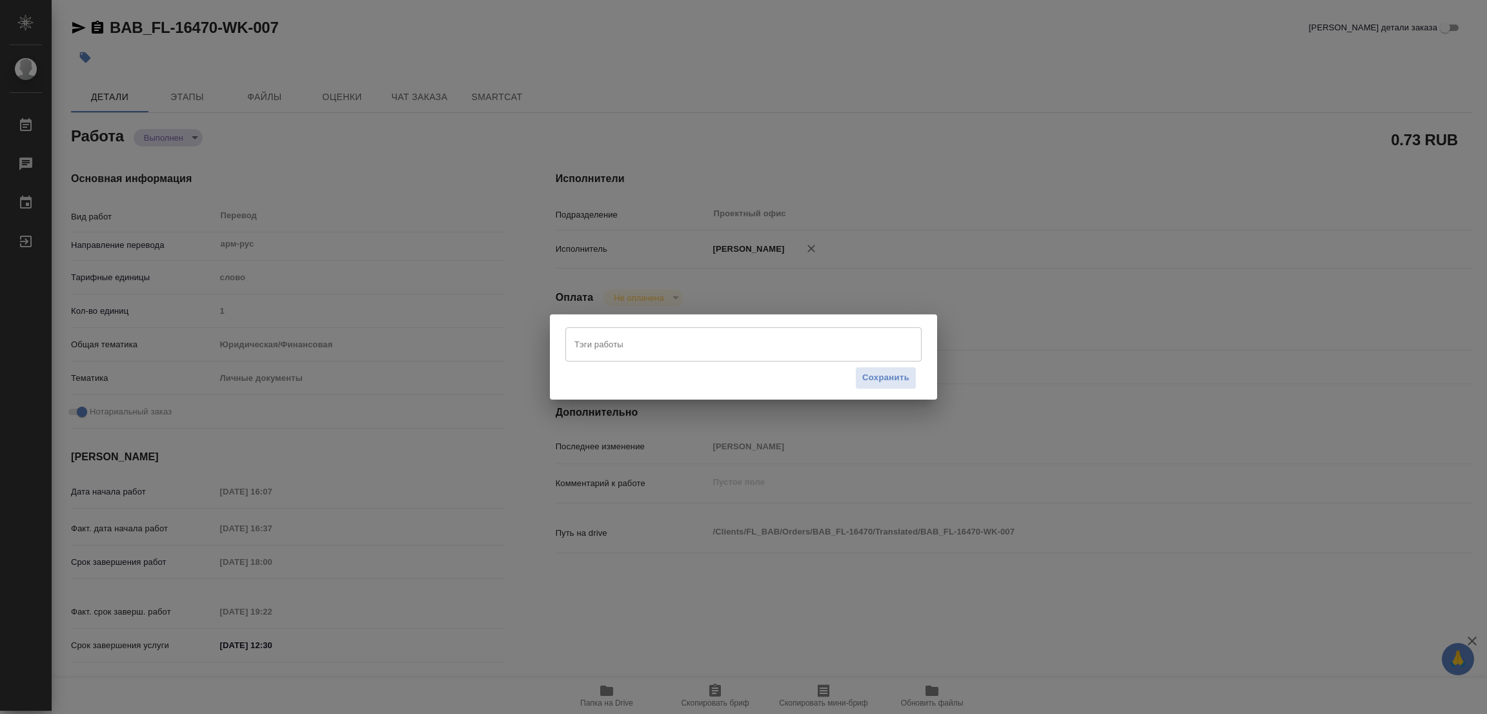
type textarea "x"
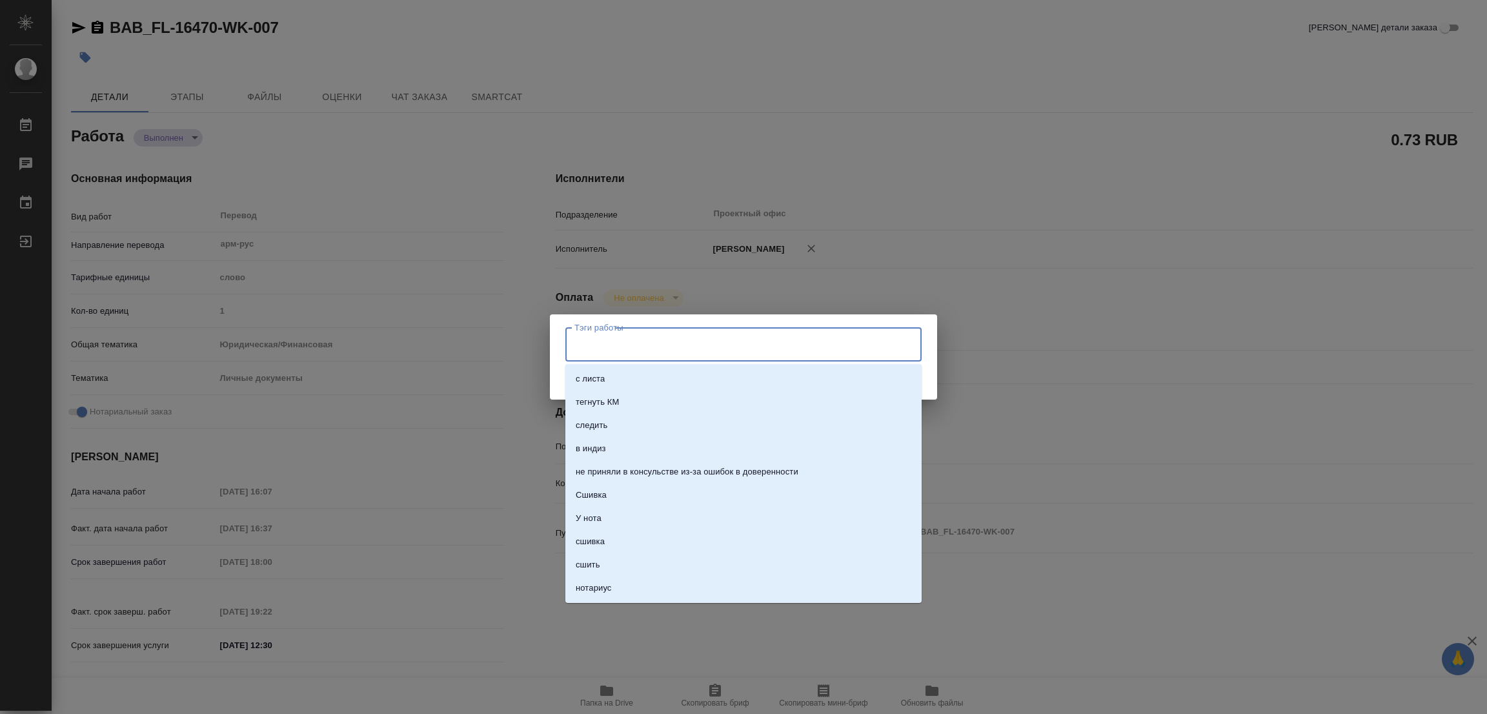
click at [580, 349] on input "Тэги работы" at bounding box center [731, 344] width 320 height 22
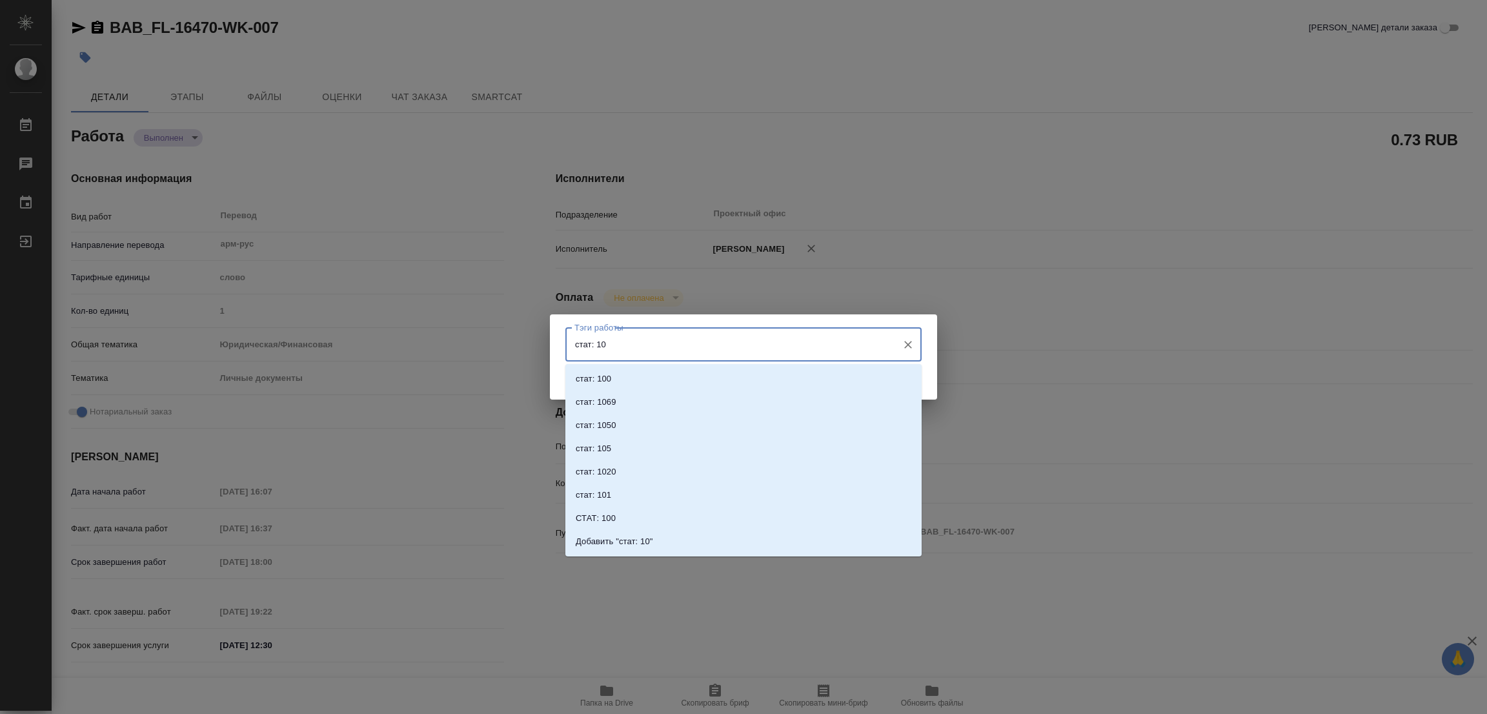
type input "стат: 100"
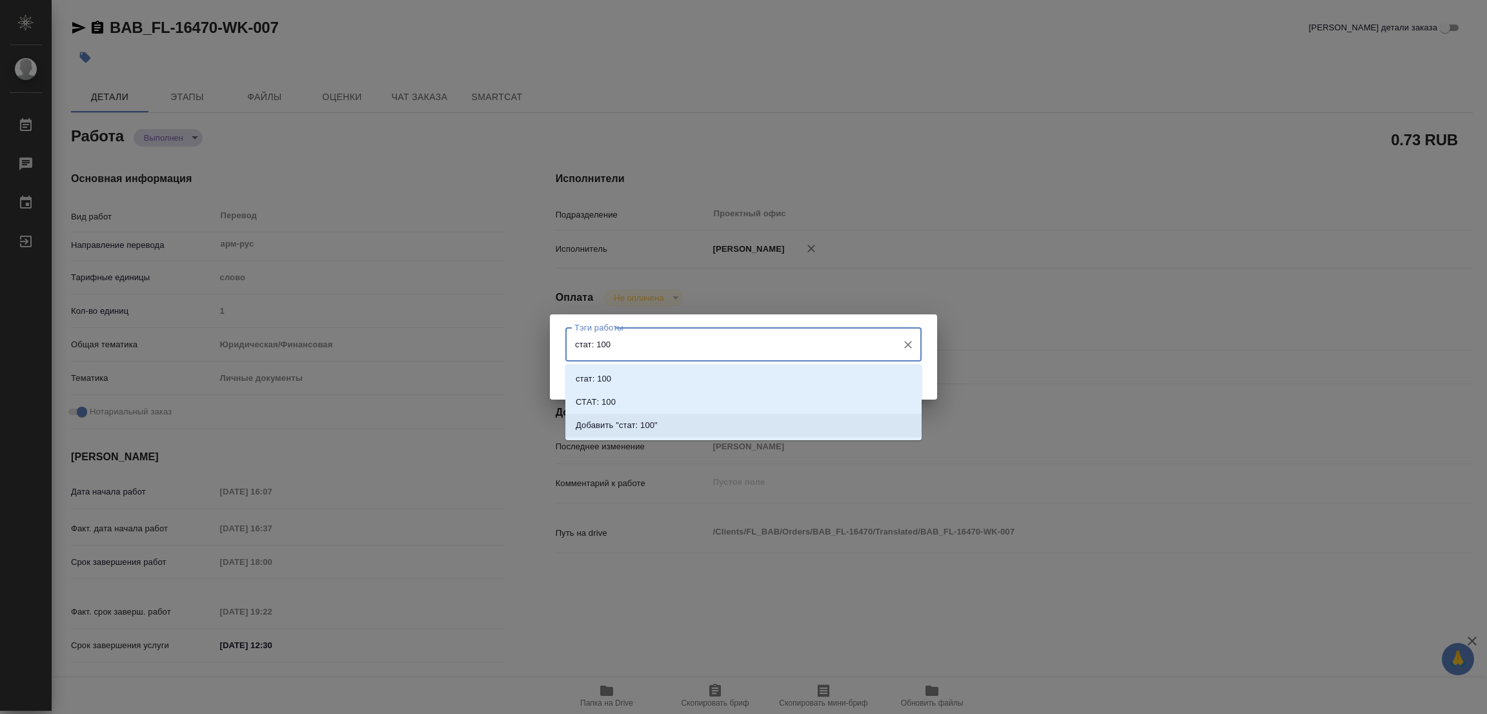
click at [640, 426] on p "Добавить "стат: 100"" at bounding box center [617, 425] width 82 height 13
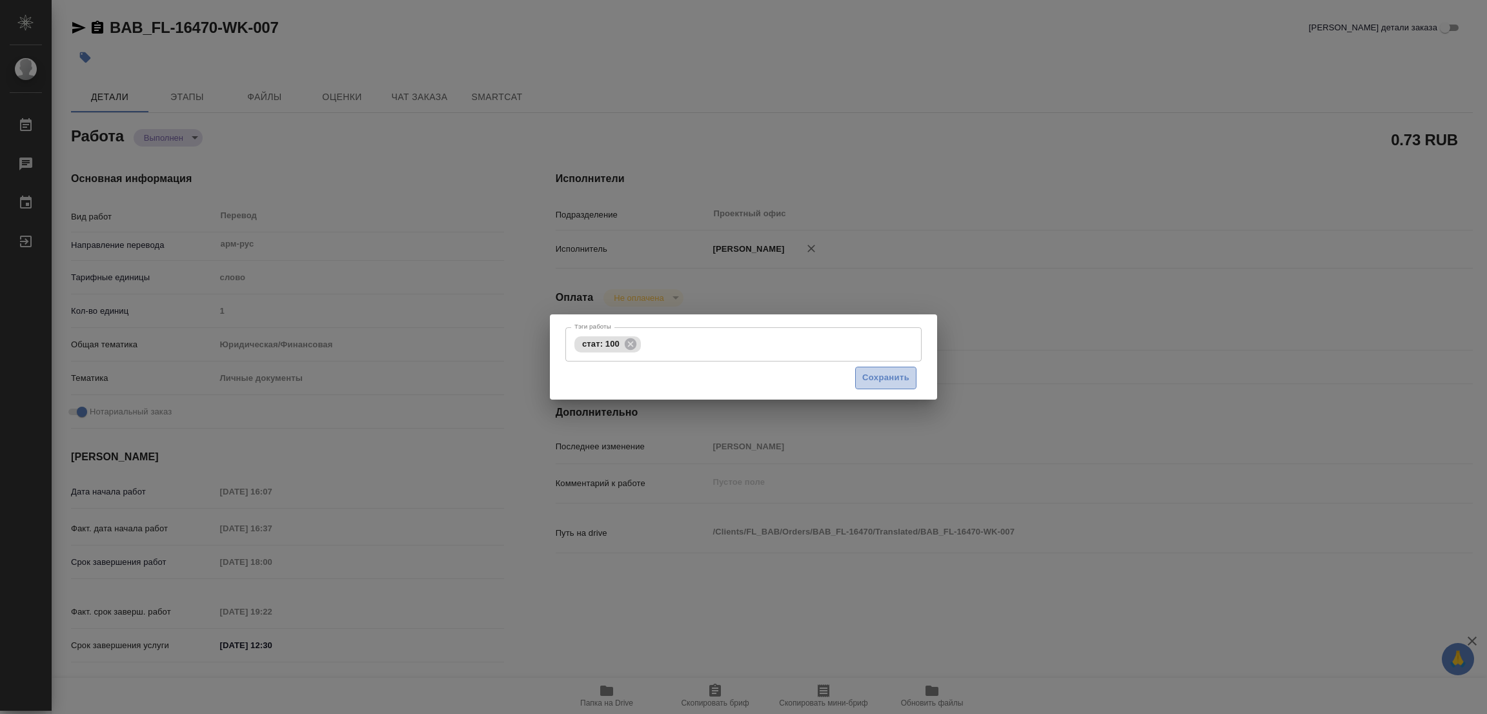
click at [885, 378] on span "Сохранить" at bounding box center [885, 377] width 47 height 15
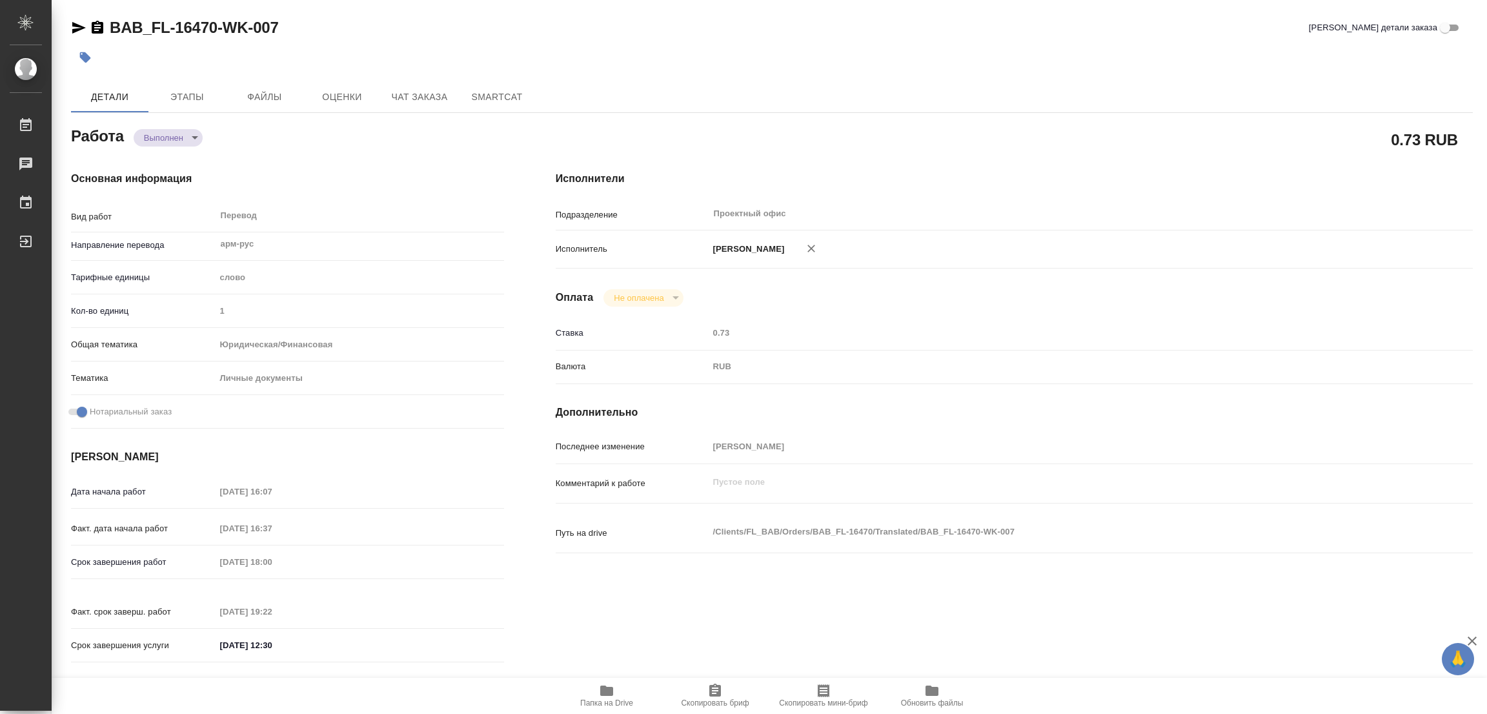
type input "completed"
type textarea "Перевод"
type textarea "x"
type input "арм-рус"
type input "5a8b1489cc6b4906c91bfd90"
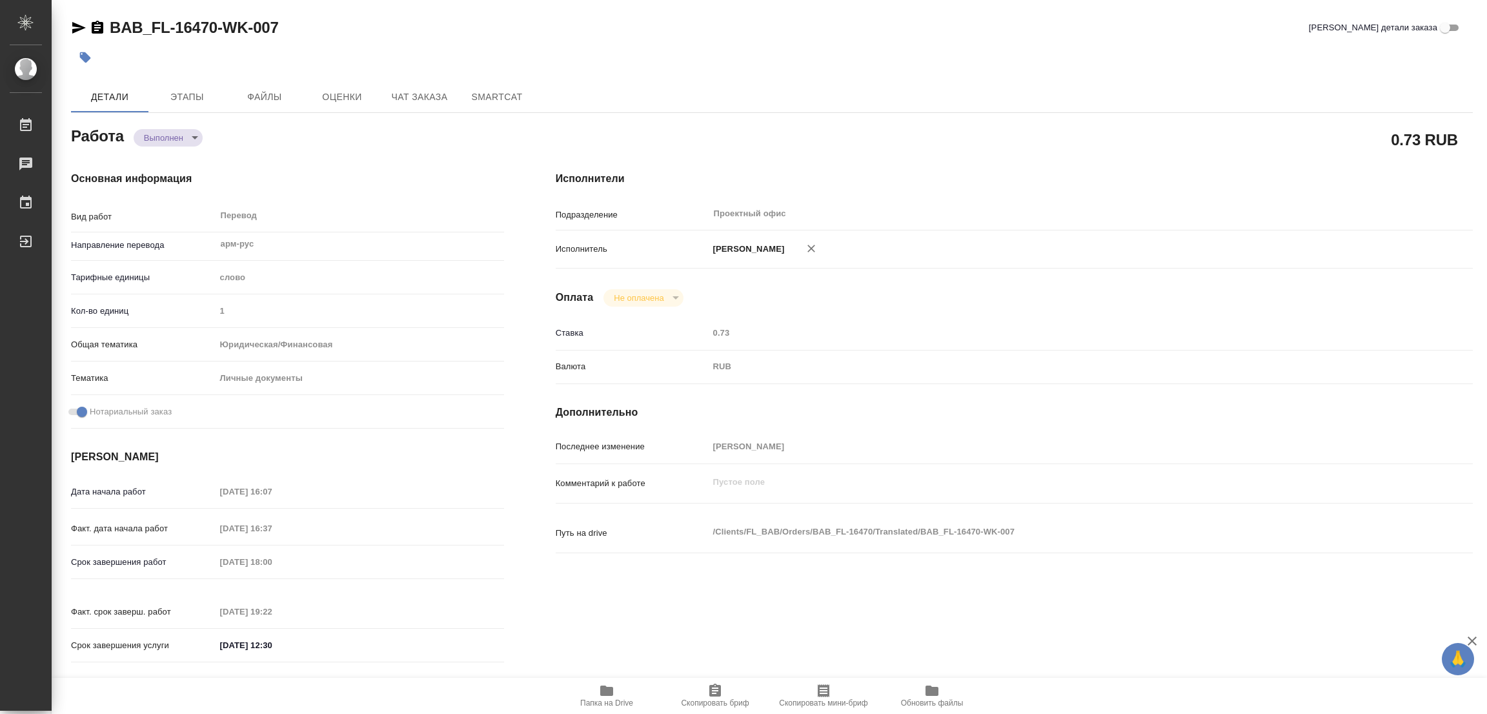
type input "1"
type input "yr-fn"
type input "5a8b8b956a9677013d343cfe"
checkbox input "true"
type input "[DATE] 16:07"
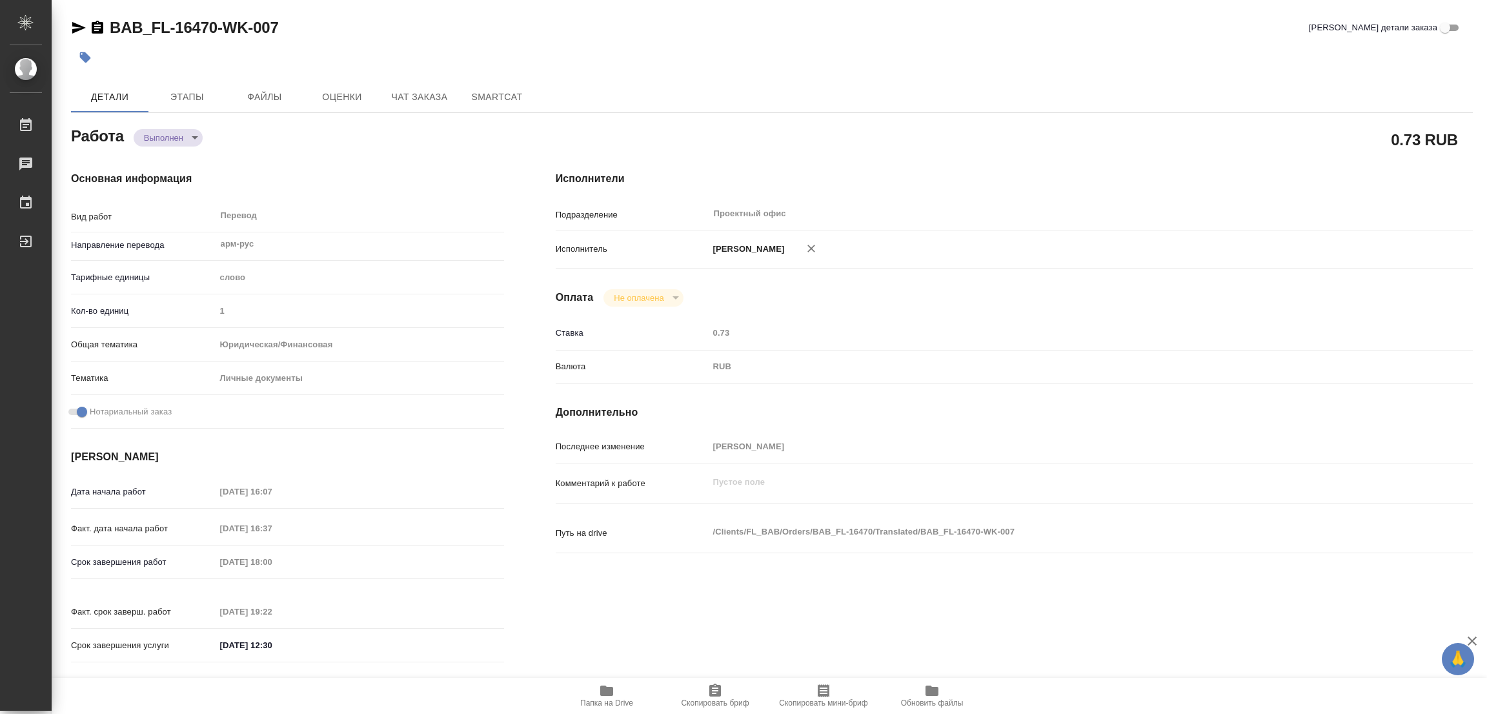
type input "[DATE] 16:37"
type input "[DATE] 18:00"
type input "[DATE] 19:22"
type input "[DATE] 12:30"
type input "Проектный офис"
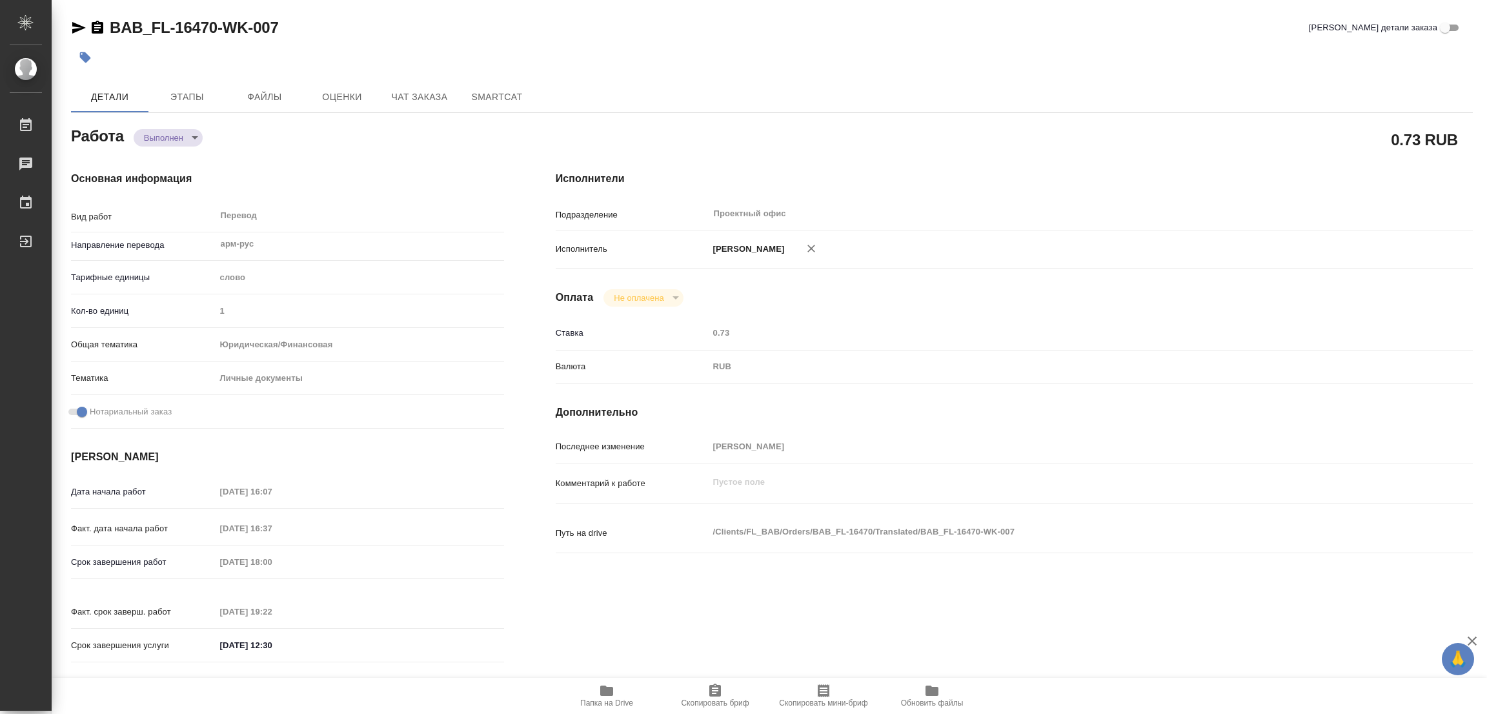
type input "notPayed"
type input "0.73"
type input "RUB"
type input "[PERSON_NAME]"
type textarea "x"
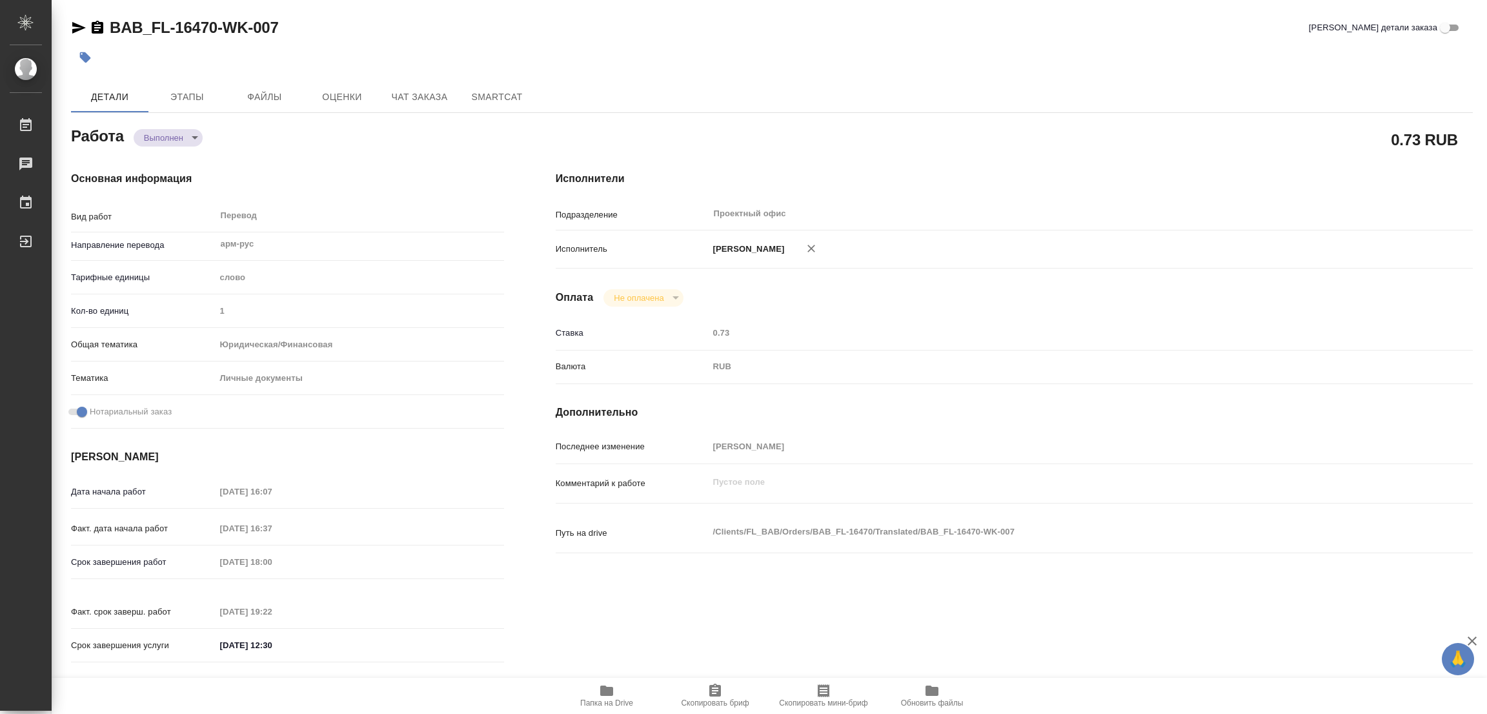
type textarea "/Clients/FL_BAB/Orders/BAB_FL-16470/Translated/BAB_FL-16470-WK-007"
type textarea "x"
type input "BAB_FL-16470"
type input "Перевод станд. несрочный"
type input "Редактура, Корректура, Перевод, Постредактура машинного перевода, Приёмка по ка…"
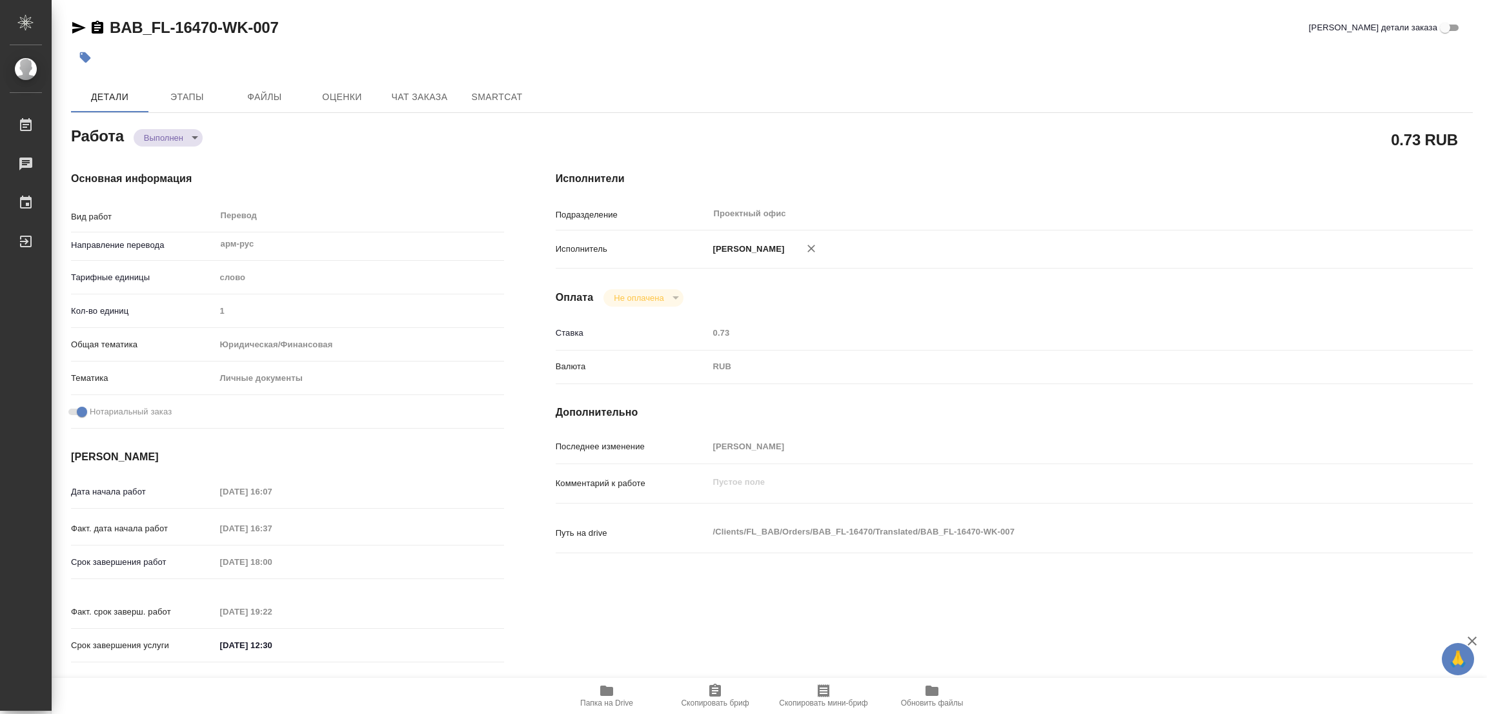
type input "[PERSON_NAME]"
type input "/Clients/FL_BAB/Orders/BAB_FL-16470"
type textarea "x"
type textarea "[PERSON_NAME] [PERSON_NAME]"
type textarea "x"
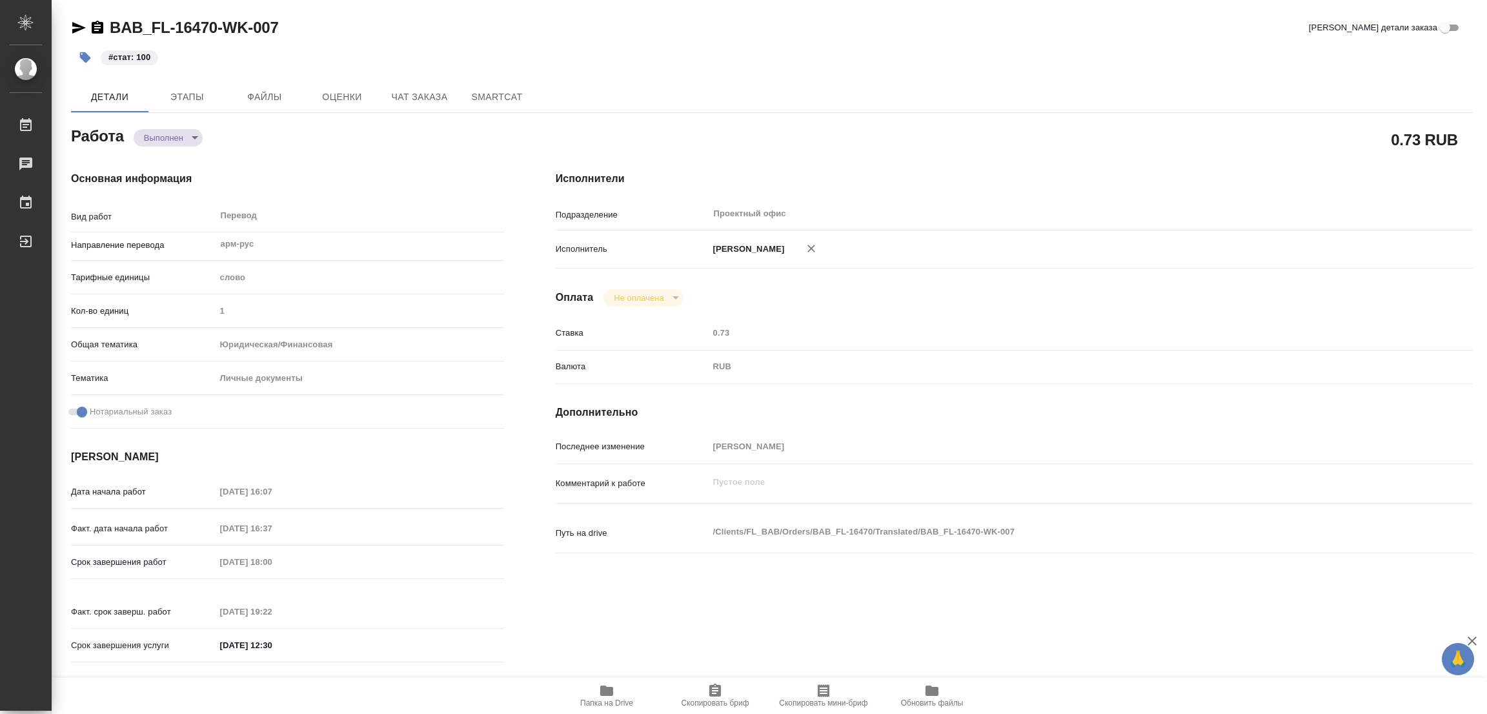
type textarea "x"
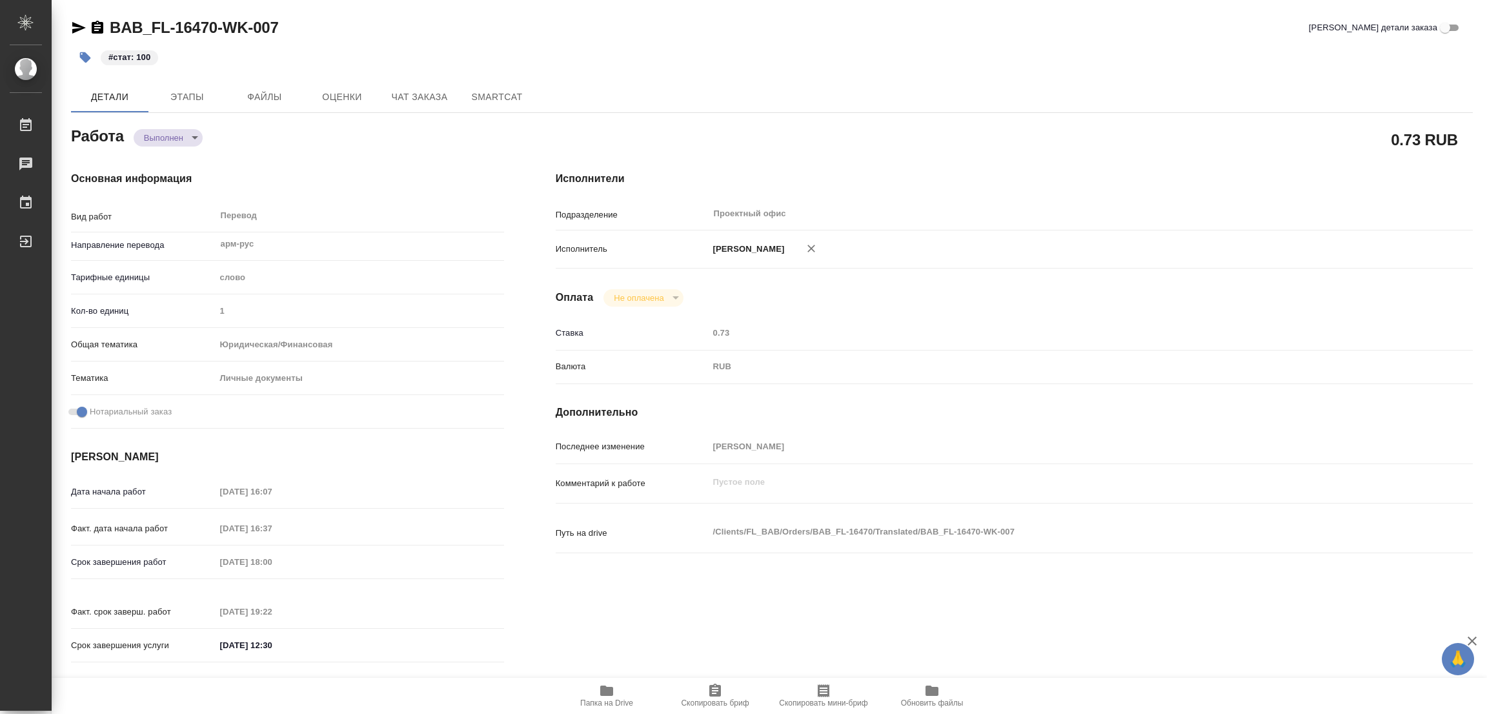
type textarea "x"
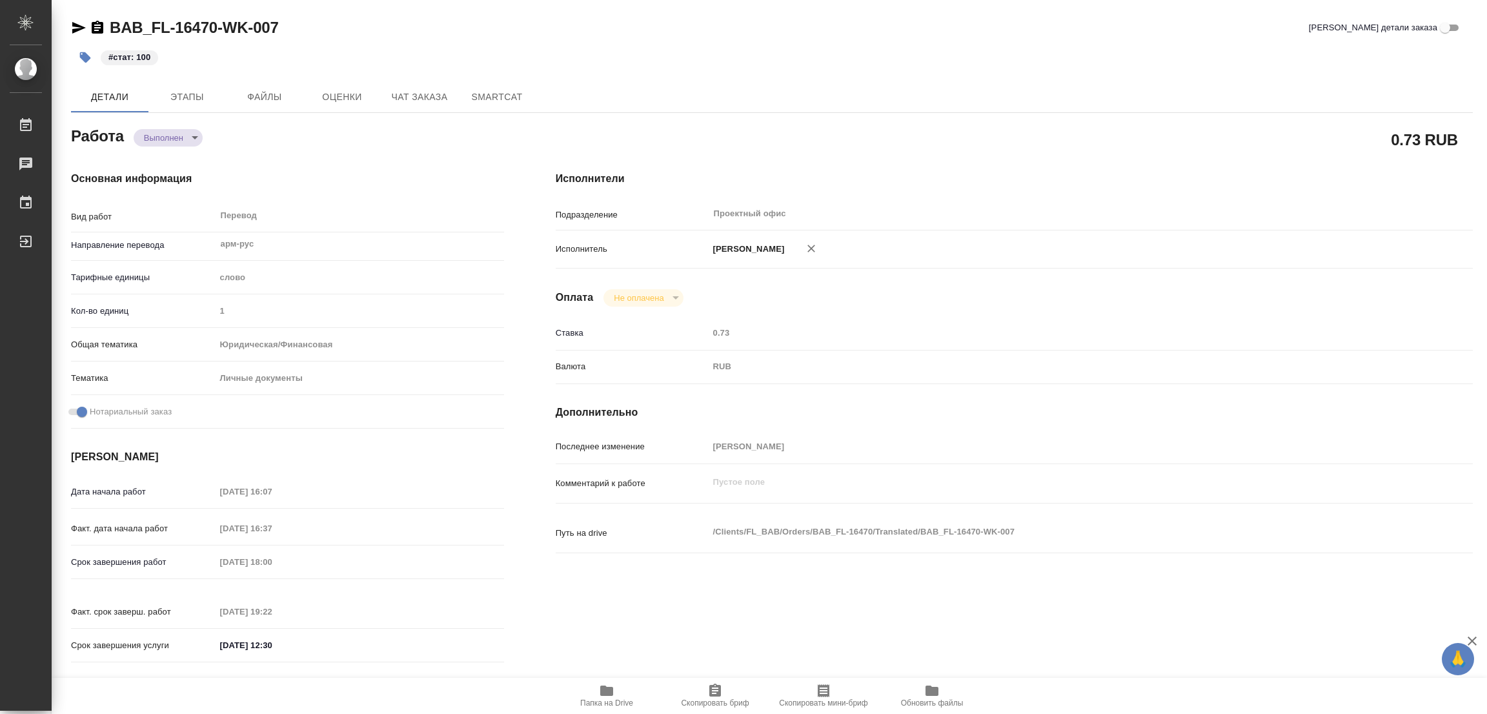
type textarea "x"
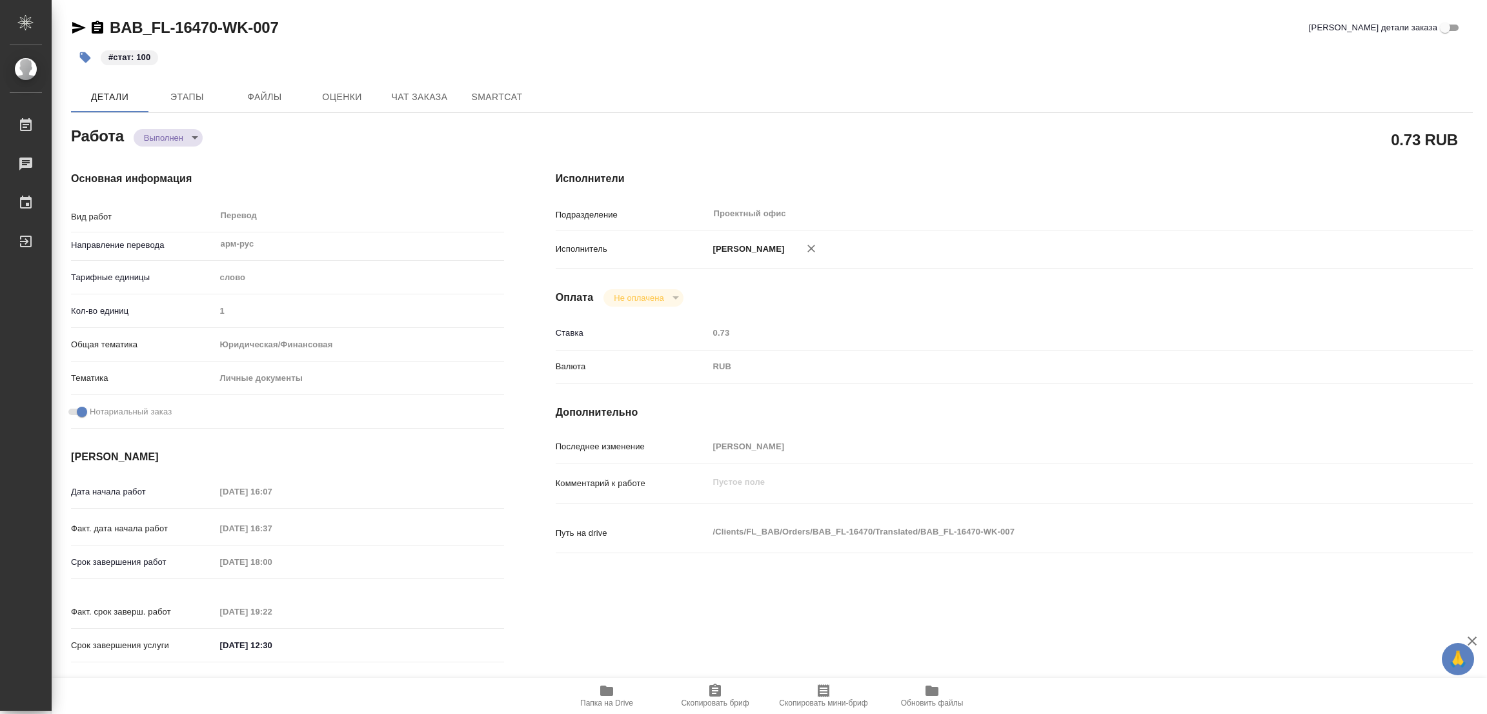
type textarea "x"
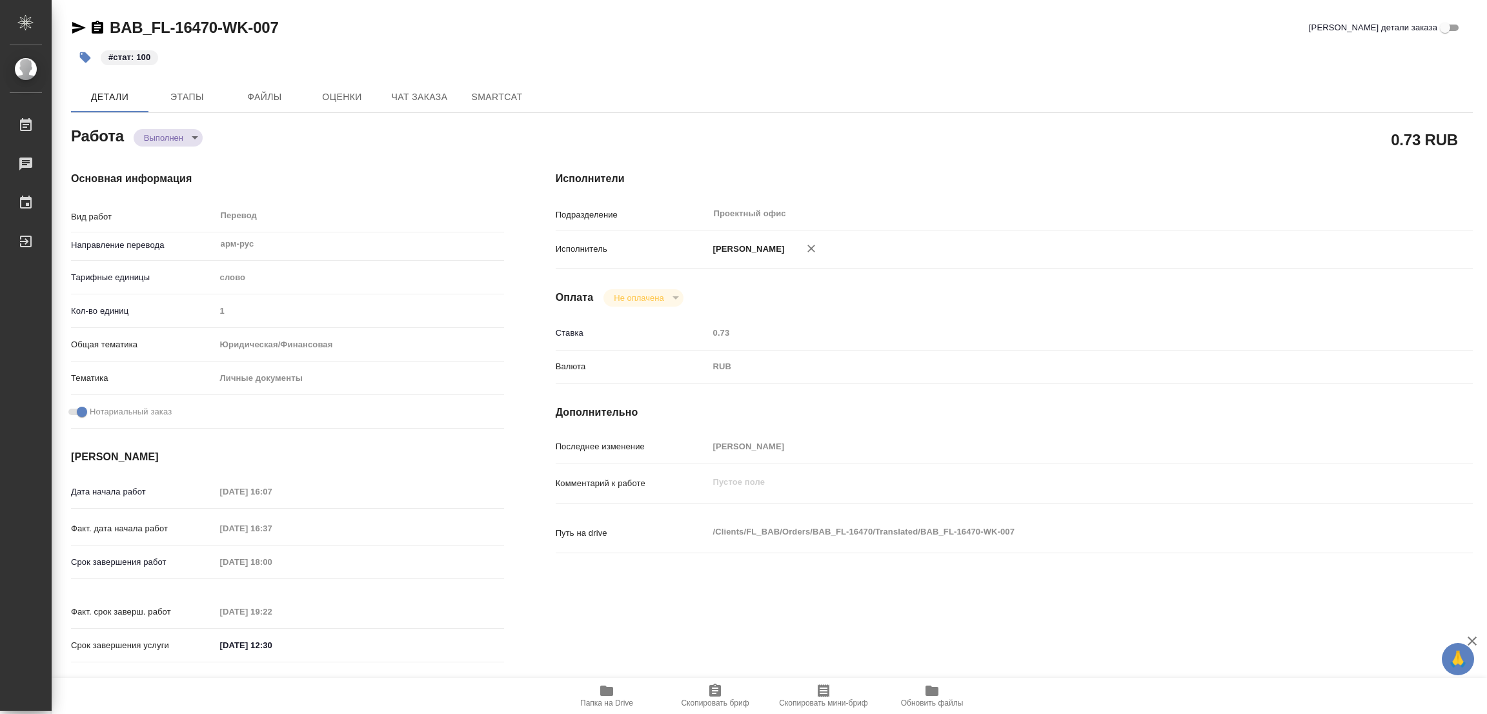
click at [1023, 32] on div "BAB_FL-16470-WK-007 Кратко детали заказа" at bounding box center [772, 27] width 1402 height 21
